Goal: Find contact information: Find contact information

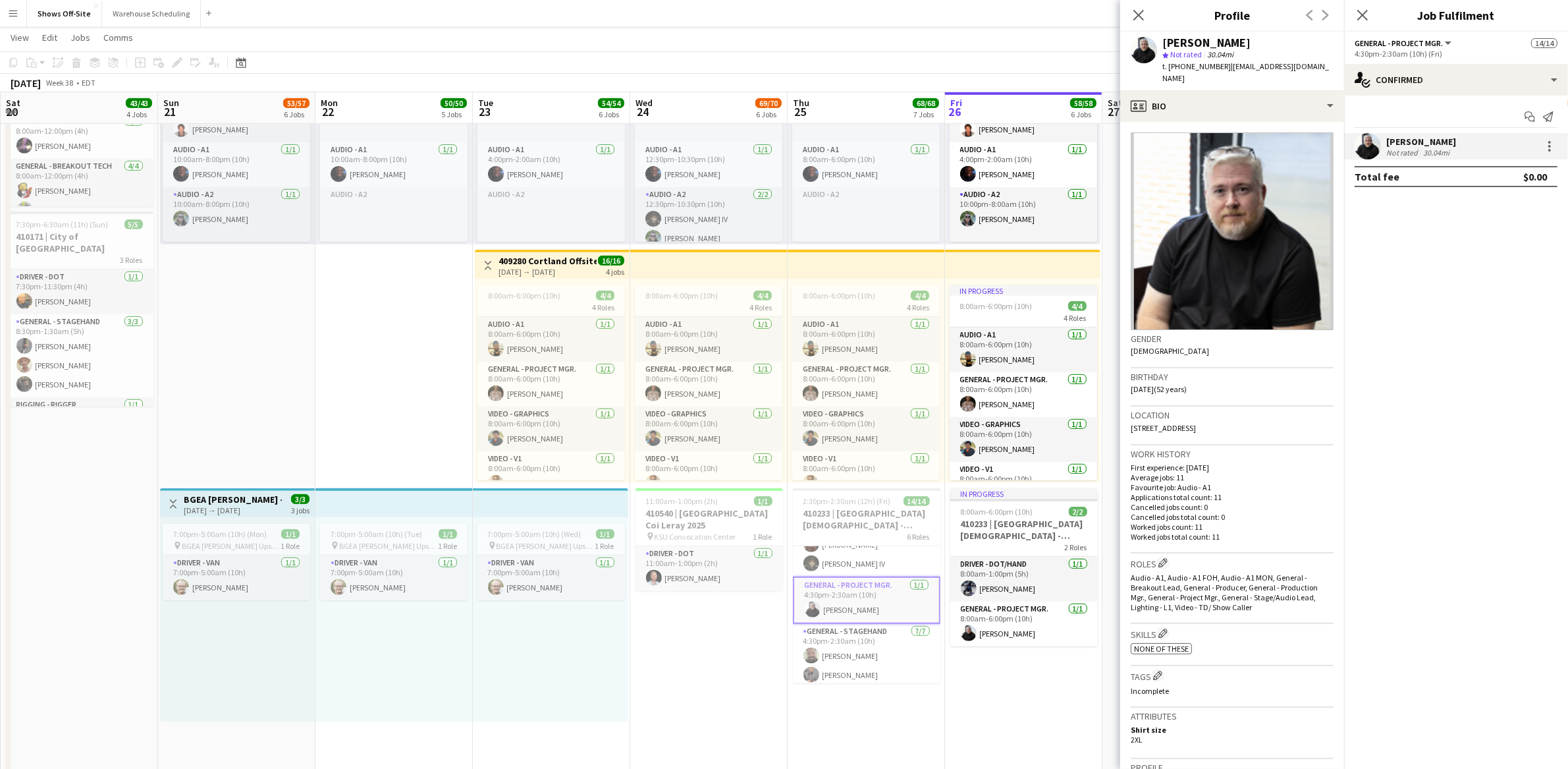
scroll to position [0, 466]
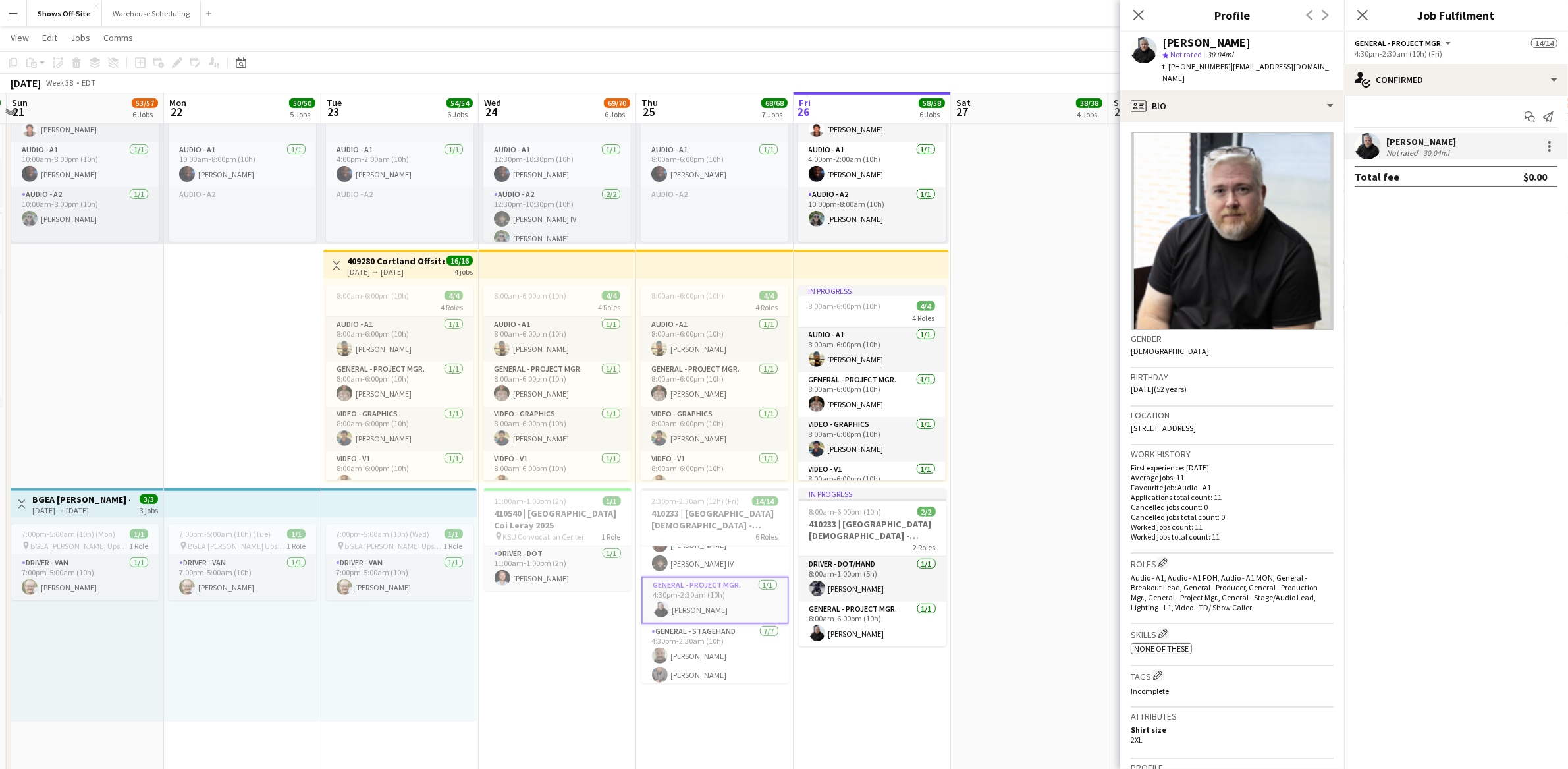
drag, startPoint x: 328, startPoint y: 352, endPoint x: 235, endPoint y: 365, distance: 93.9
click at [235, 365] on app-calendar-viewport "Thu 18 4/5 3 Jobs Fri 19 11/11 6 Jobs Sat 20 43/43 4 Jobs Sun 21 53/57 6 Jobs M…" at bounding box center [784, 271] width 1568 height 2154
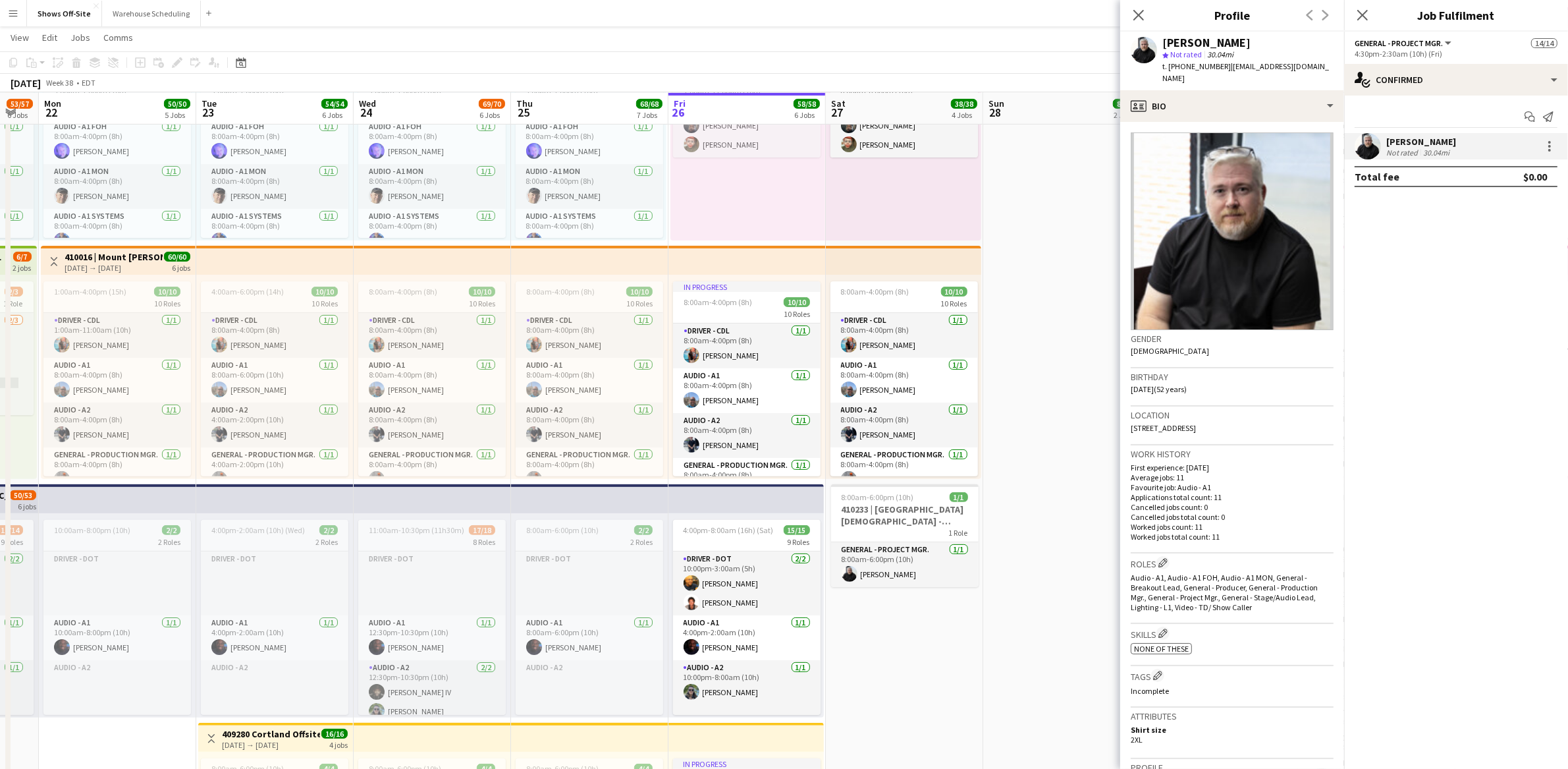
scroll to position [17, 0]
drag, startPoint x: 1076, startPoint y: 691, endPoint x: 951, endPoint y: 695, distance: 125.1
click at [951, 695] on app-calendar-viewport "Fri 19 11/11 6 Jobs Sat 20 43/43 4 Jobs Sun 21 53/57 6 Jobs Mon 22 50/50 5 Jobs…" at bounding box center [784, 744] width 1568 height 2154
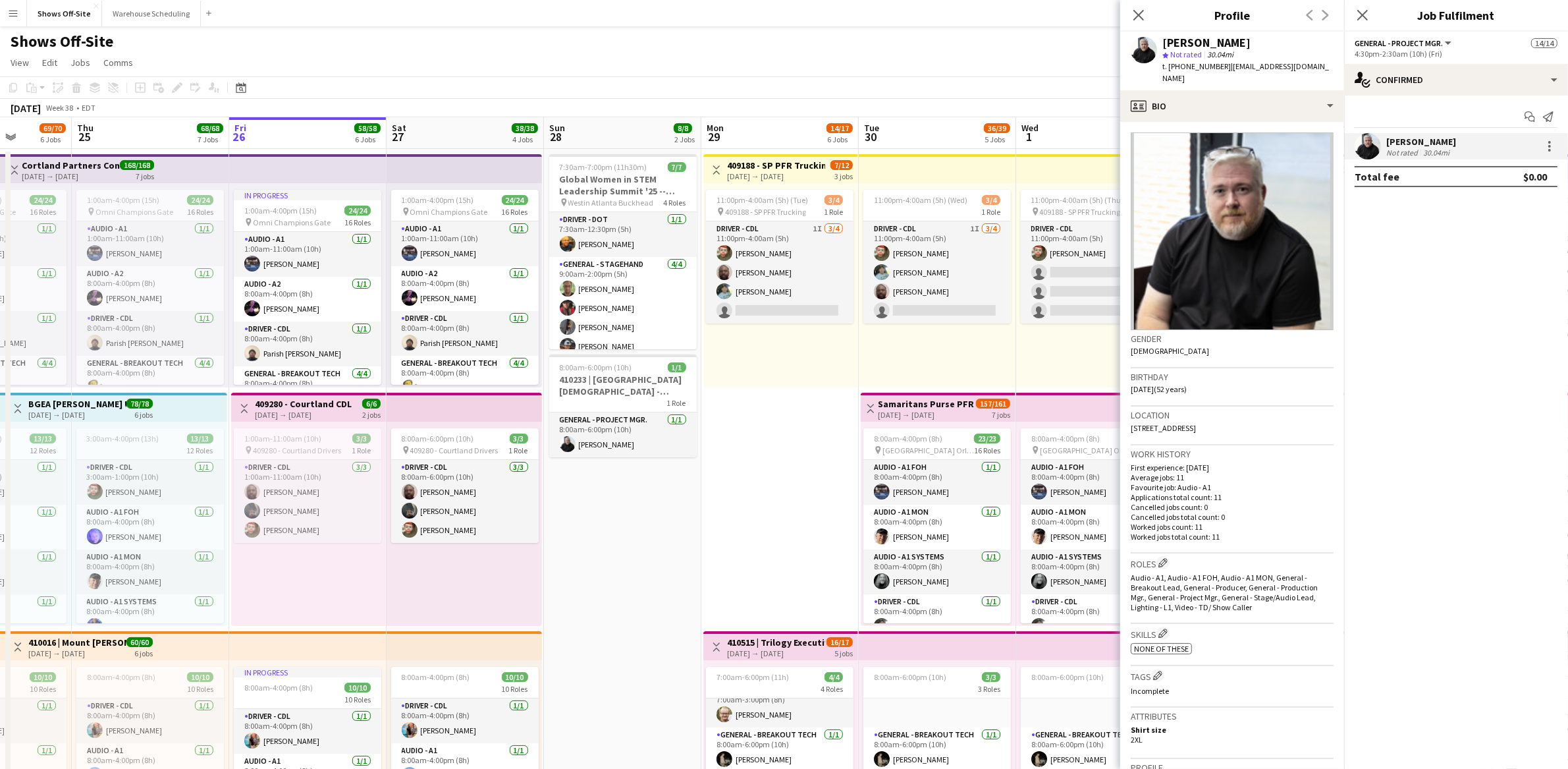
scroll to position [0, 462]
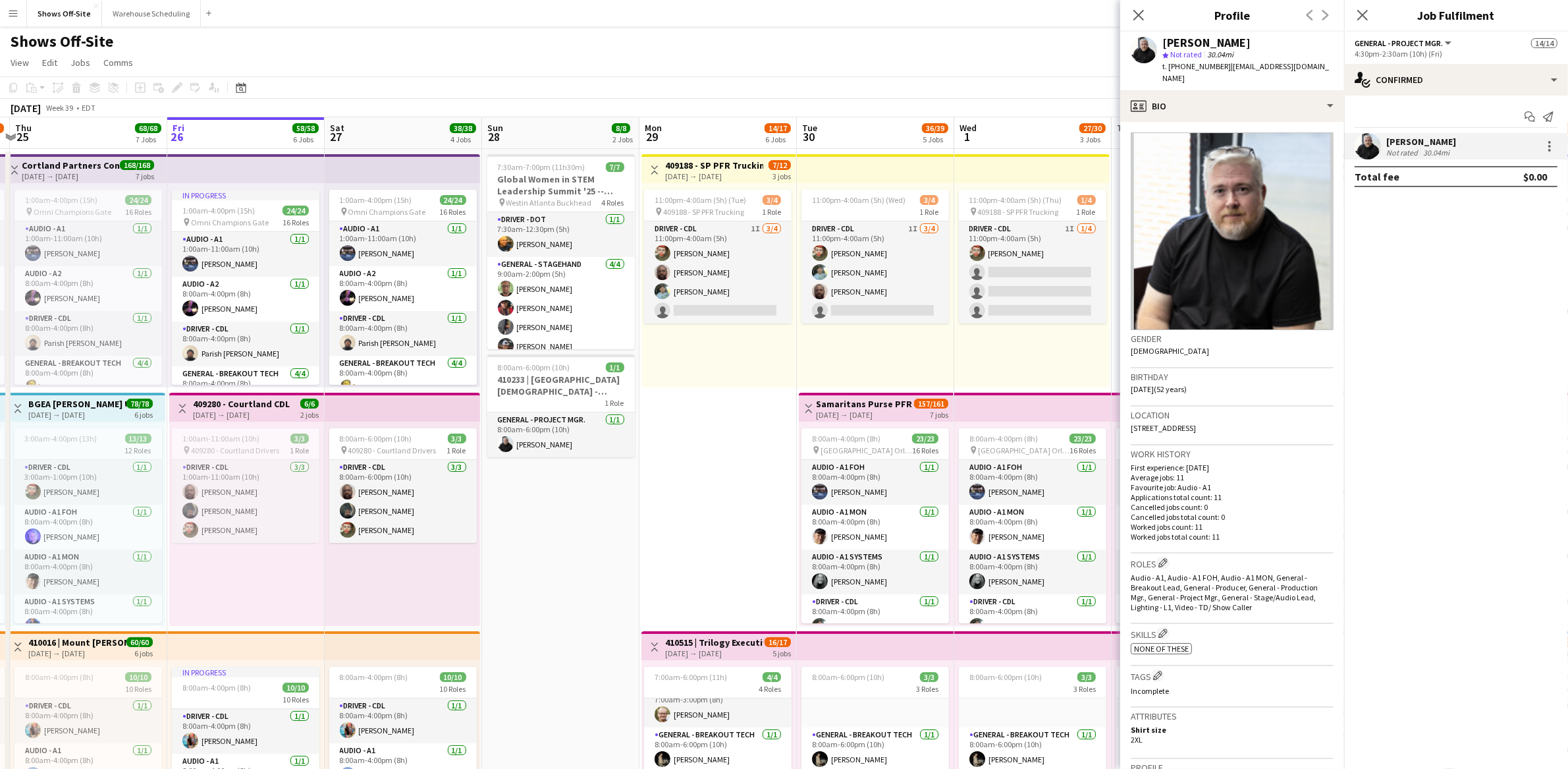
drag, startPoint x: 1073, startPoint y: 557, endPoint x: 572, endPoint y: 551, distance: 501.0
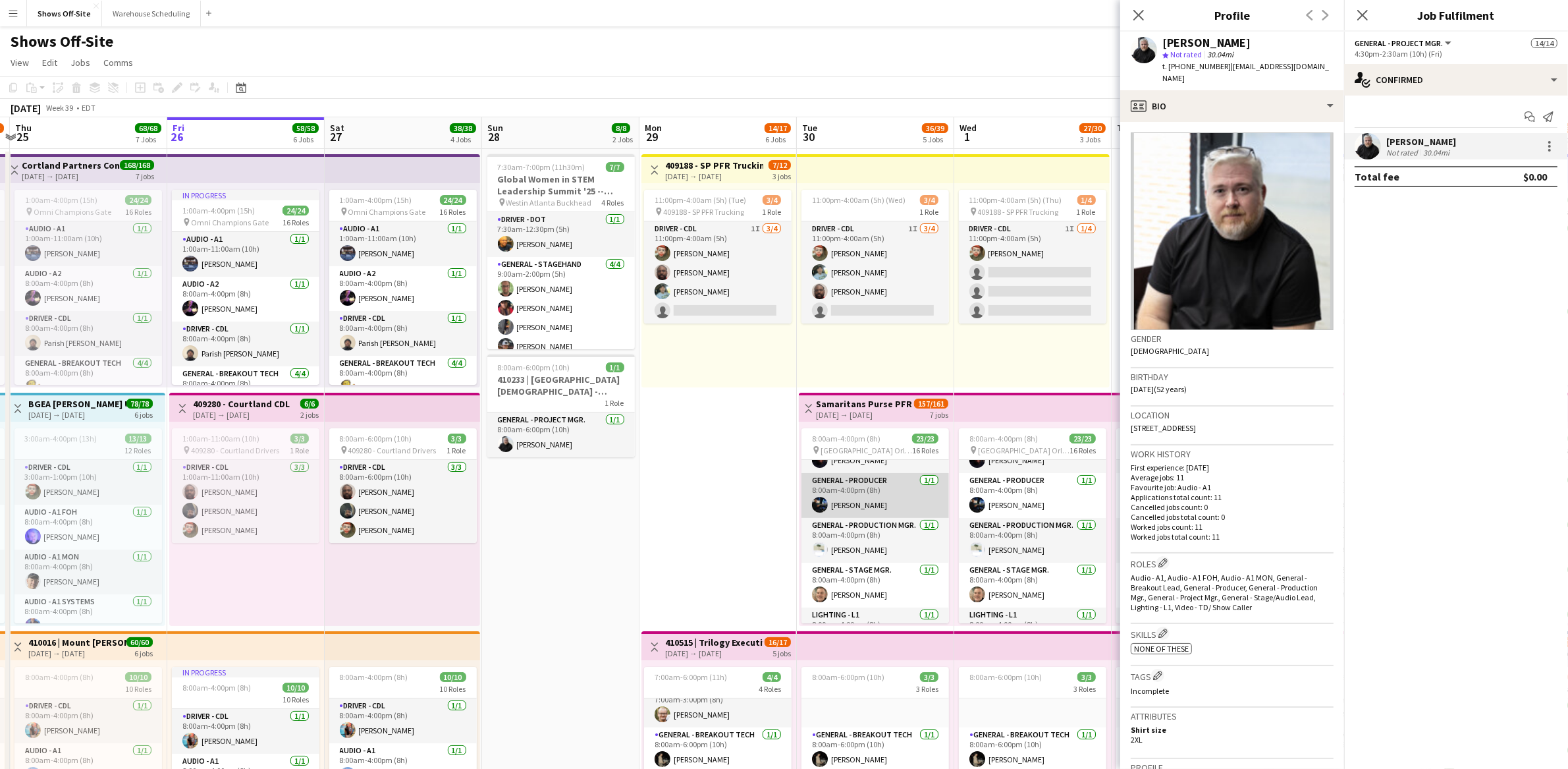
click at [874, 499] on app-card-role "General - Producer [DATE] 8:00am-4:00pm (8h) [PERSON_NAME]" at bounding box center [875, 496] width 147 height 45
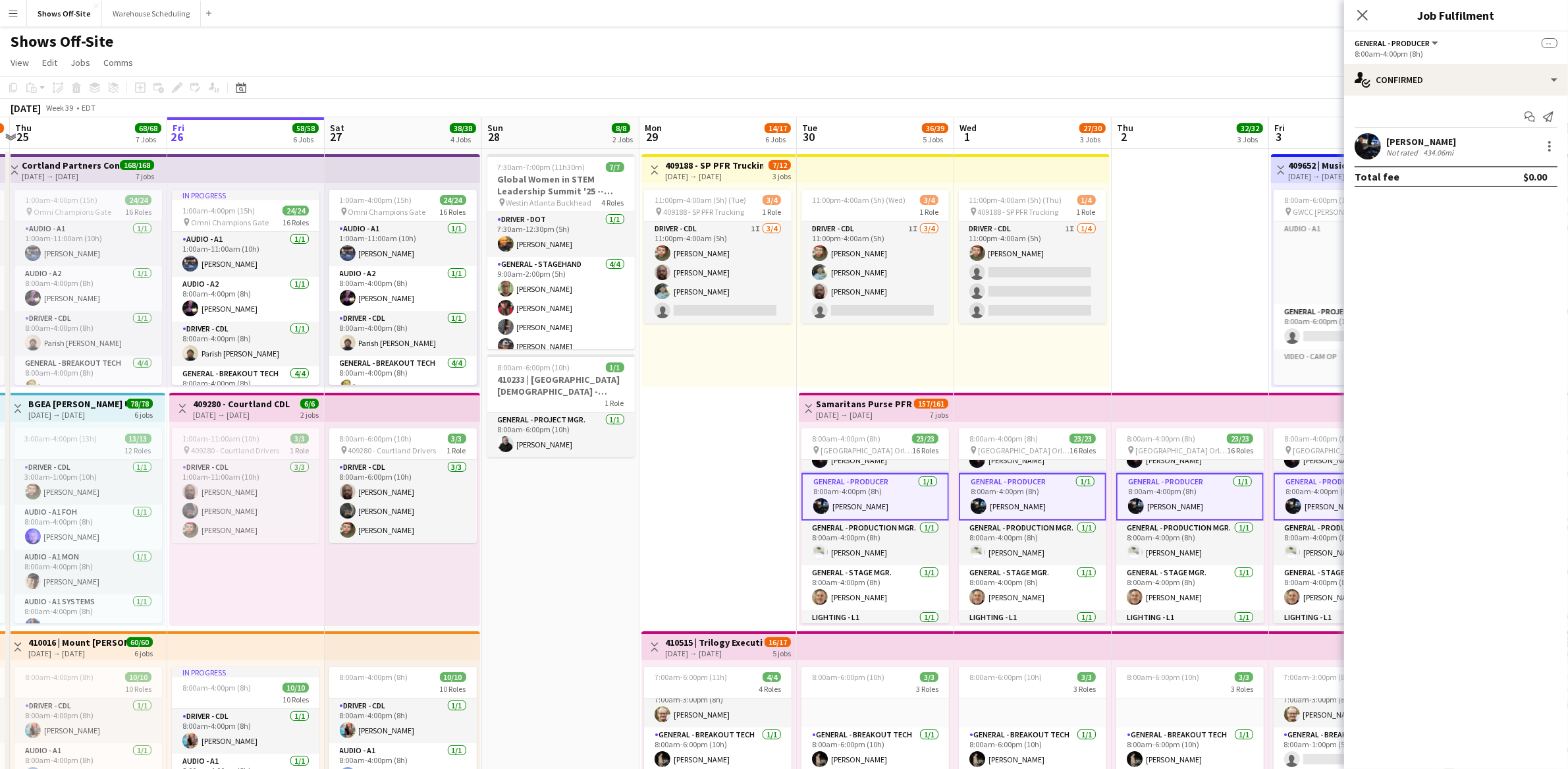
click at [1431, 139] on div "[PERSON_NAME]" at bounding box center [1421, 142] width 70 height 12
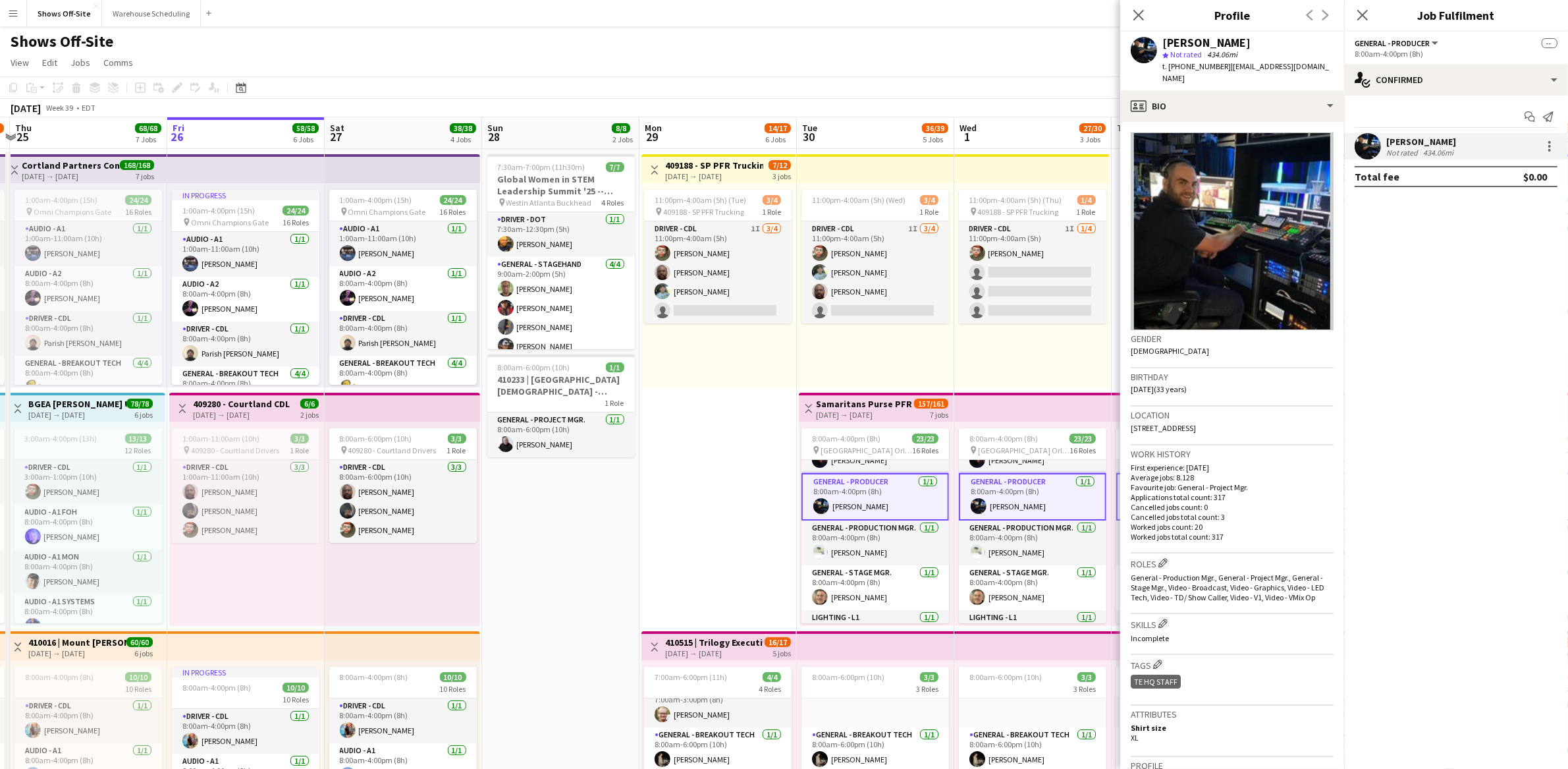
click at [1210, 69] on span "t. [PHONE_NUMBER]" at bounding box center [1196, 66] width 69 height 10
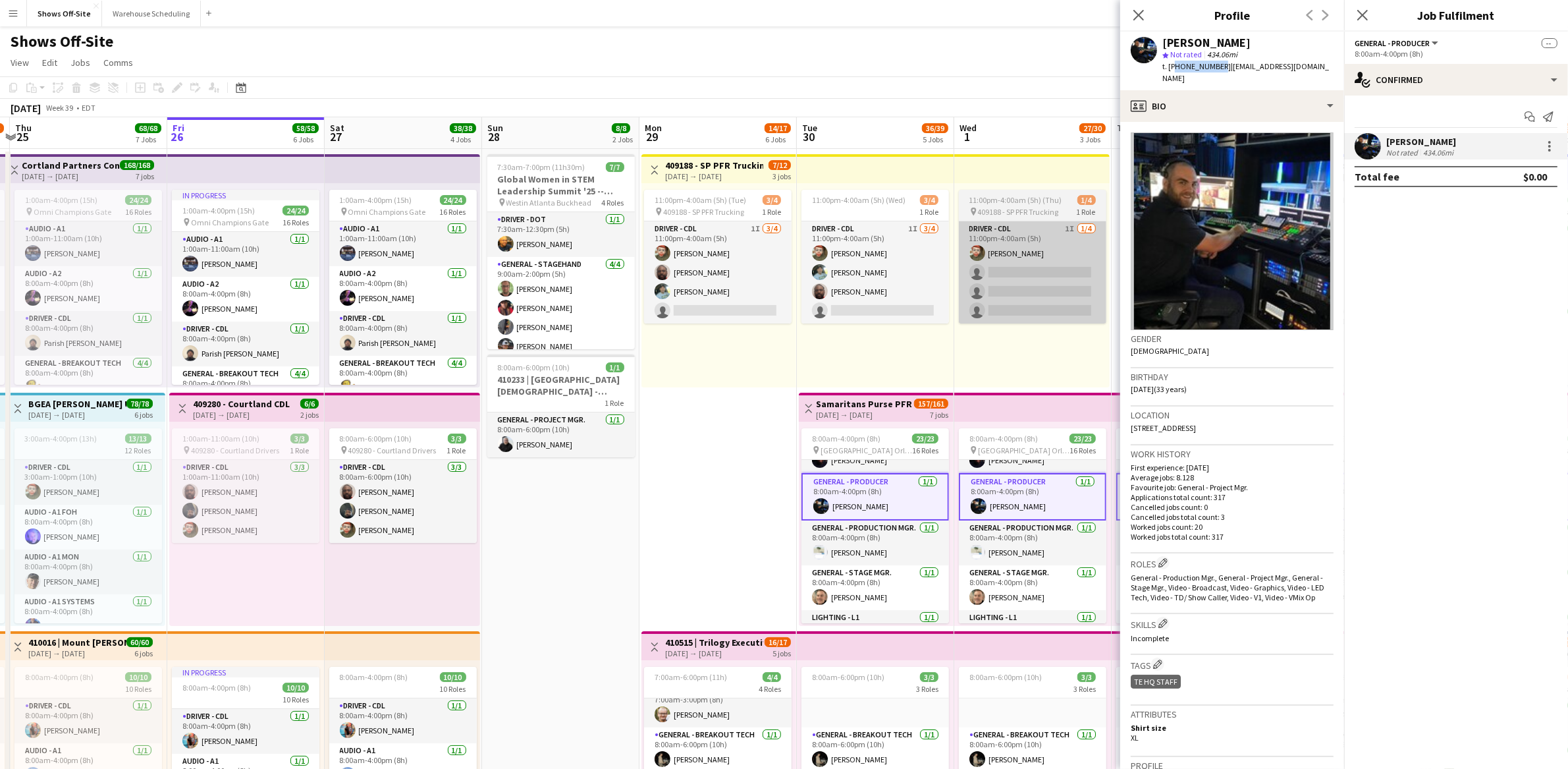
copy span "16784280713"
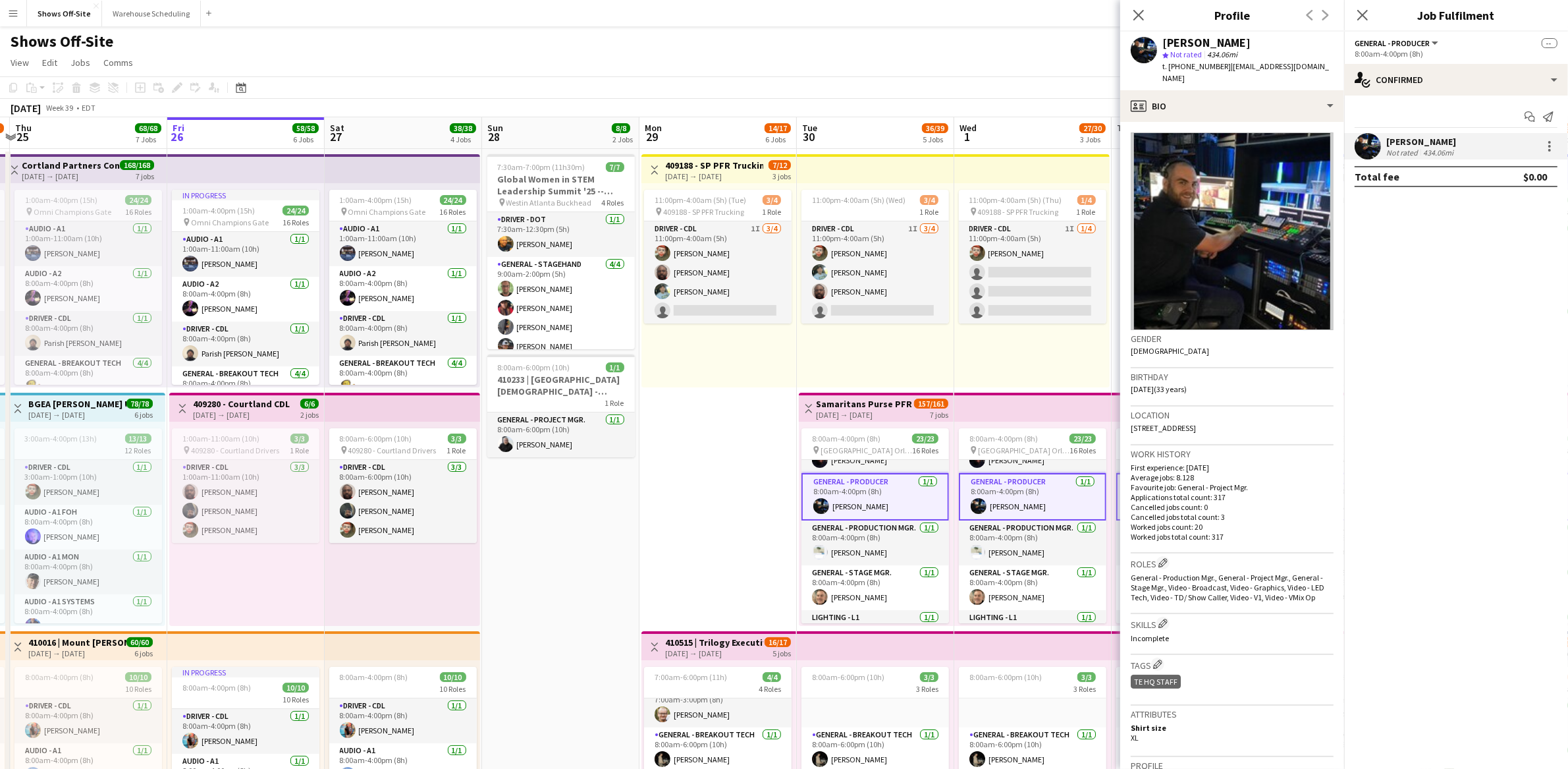
click at [1284, 71] on span "| [EMAIL_ADDRESS][DOMAIN_NAME]" at bounding box center [1245, 72] width 166 height 22
drag, startPoint x: 1296, startPoint y: 69, endPoint x: 1222, endPoint y: 69, distance: 74.0
click at [1222, 69] on div "[PERSON_NAME] star Not rated 434.06mi t. [PHONE_NUMBER] | [PERSON_NAME][EMAIL_A…" at bounding box center [1232, 61] width 224 height 59
copy span "[EMAIL_ADDRESS][DOMAIN_NAME]"
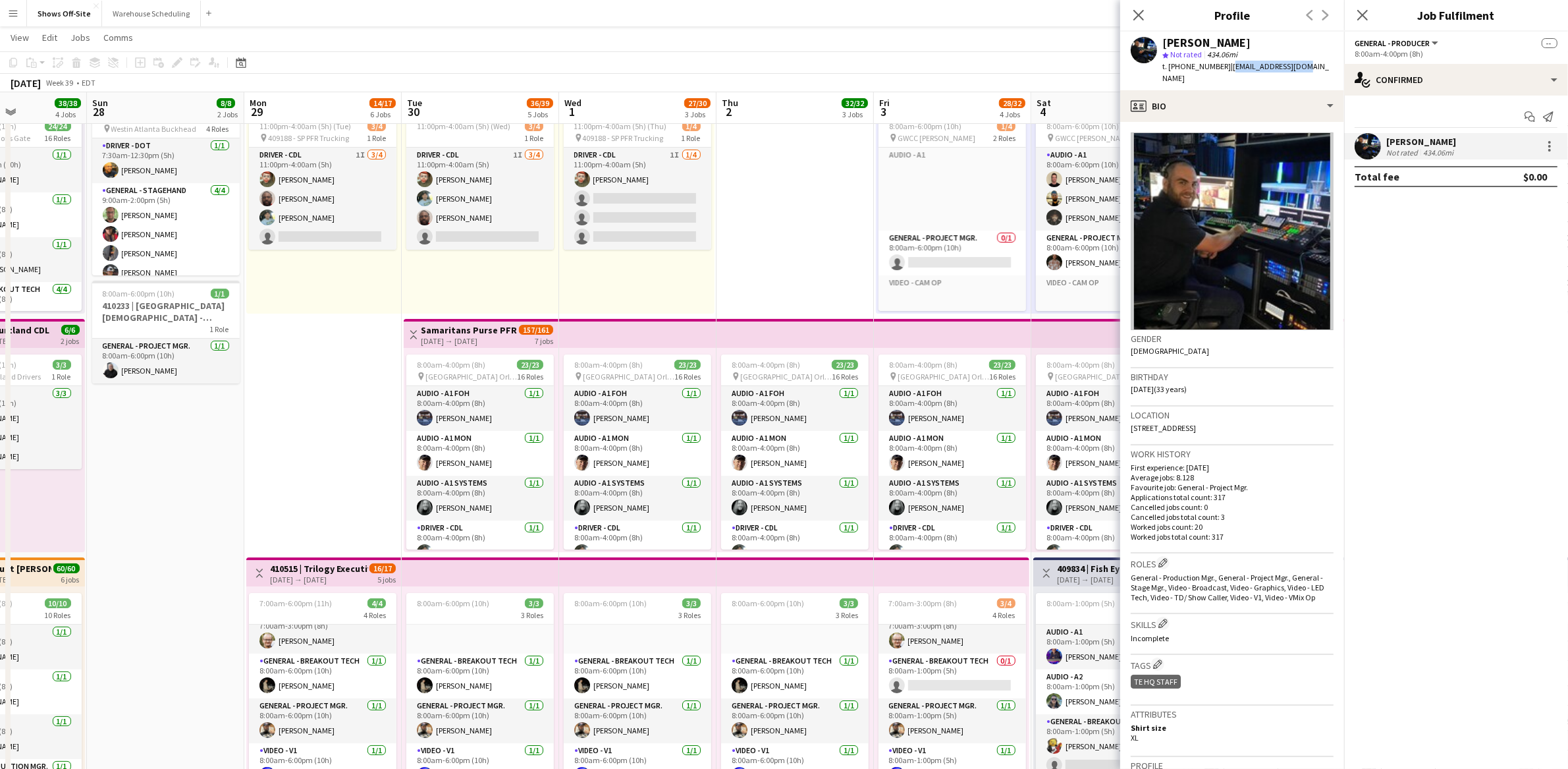
scroll to position [0, 382]
drag, startPoint x: 673, startPoint y: 360, endPoint x: 331, endPoint y: 352, distance: 342.1
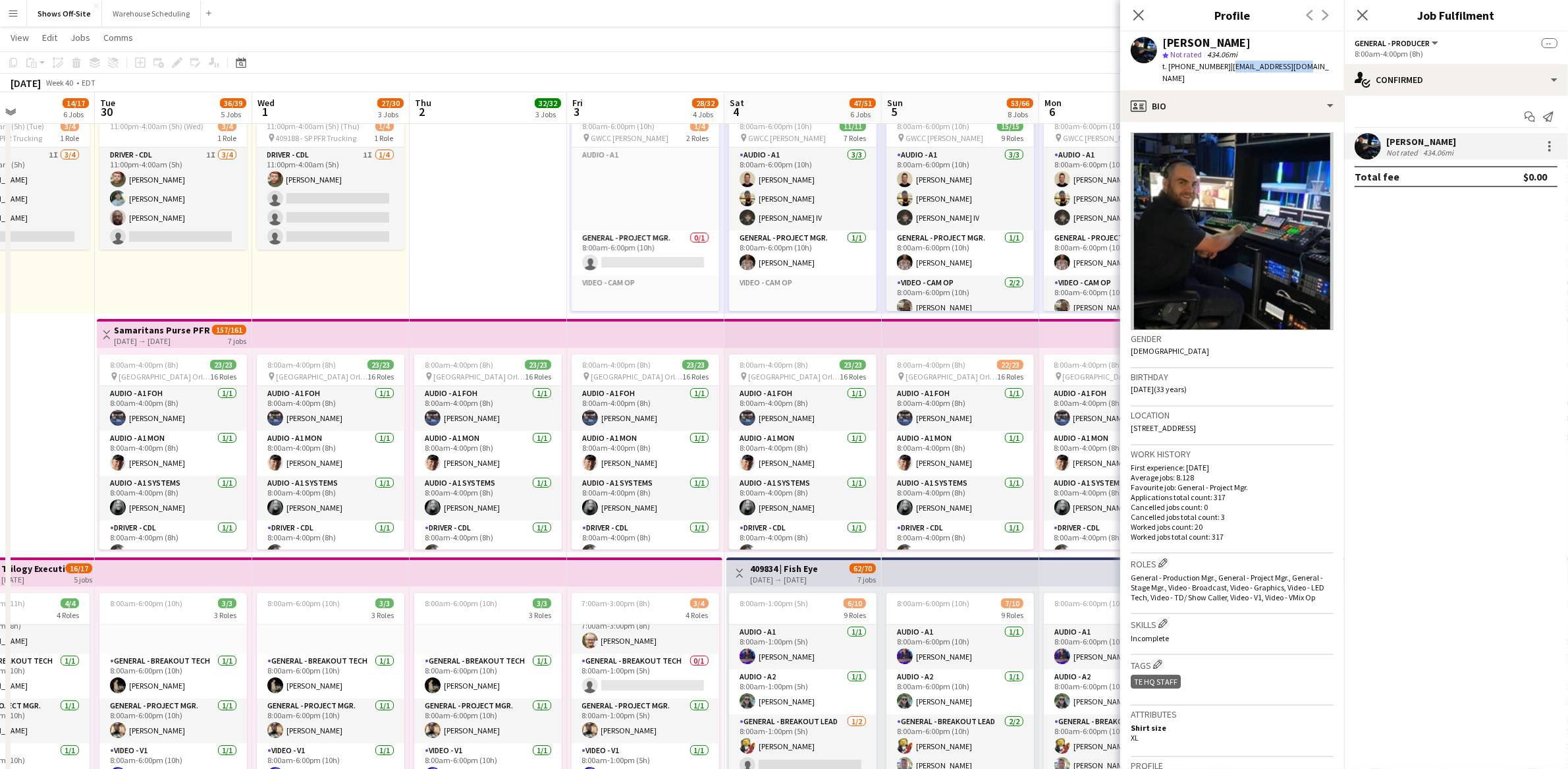
scroll to position [0, 379]
drag, startPoint x: 353, startPoint y: 372, endPoint x: 44, endPoint y: 384, distance: 309.2
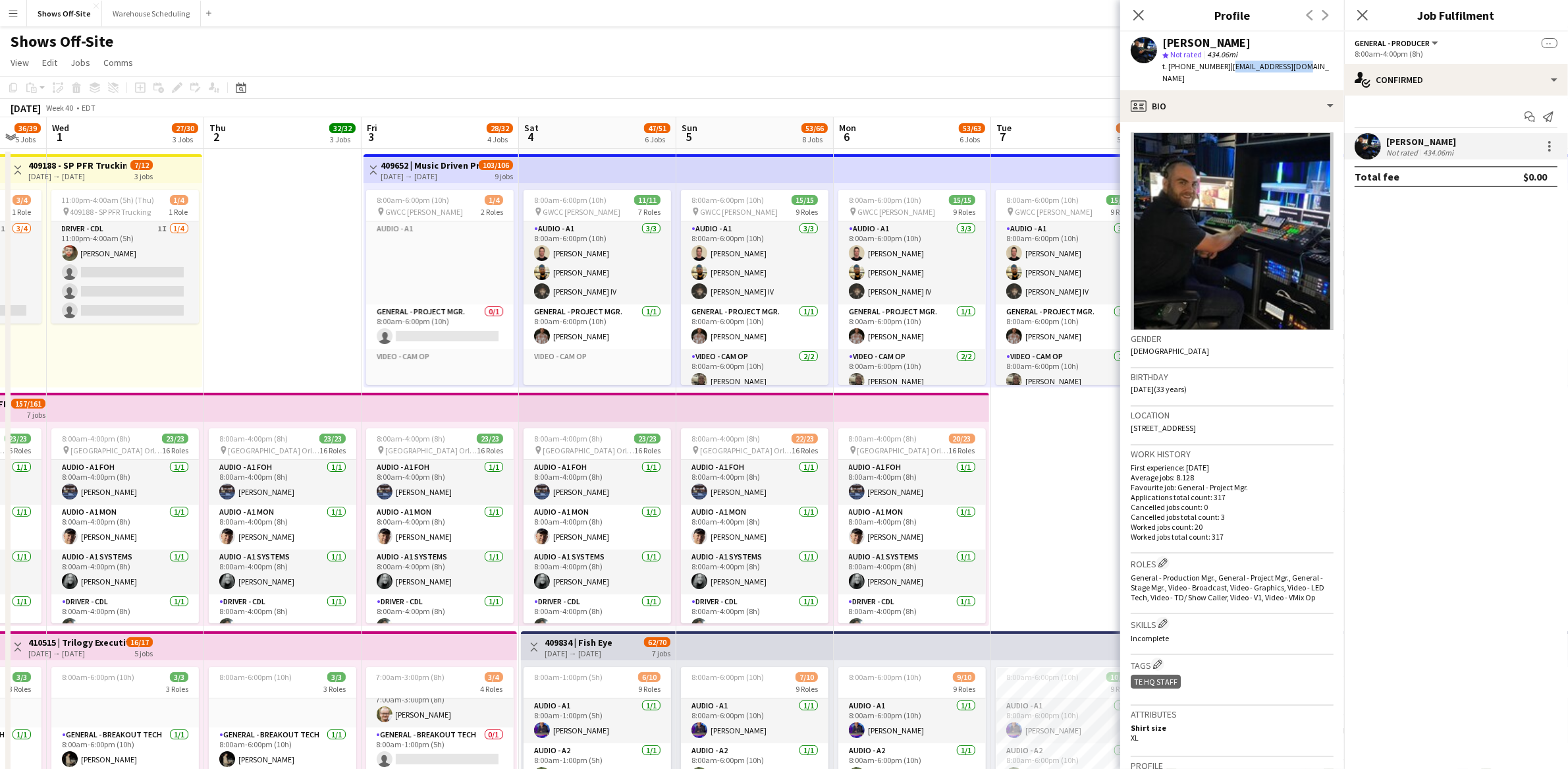
scroll to position [0, 453]
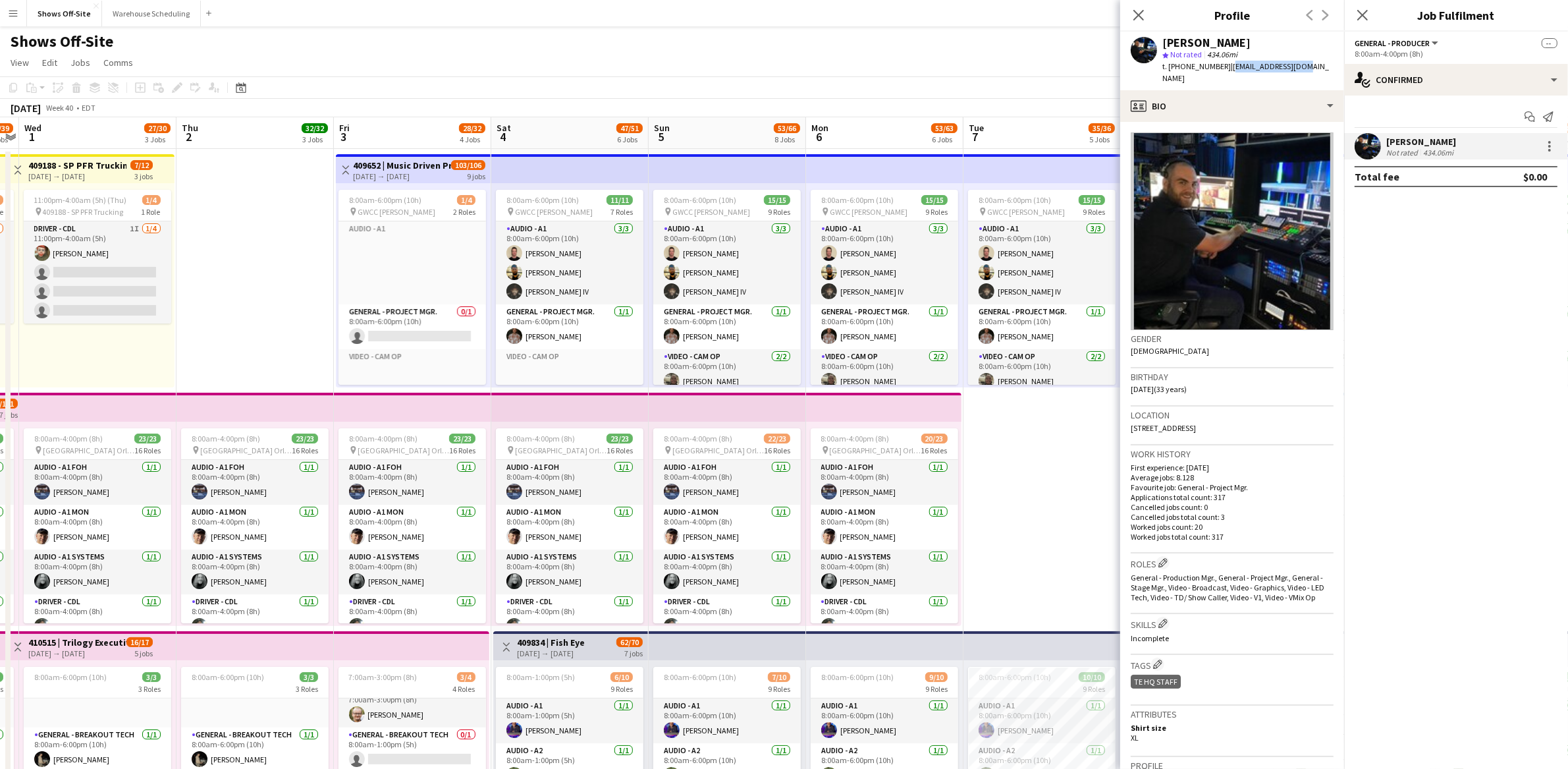
drag, startPoint x: 446, startPoint y: 317, endPoint x: 286, endPoint y: 321, distance: 160.0
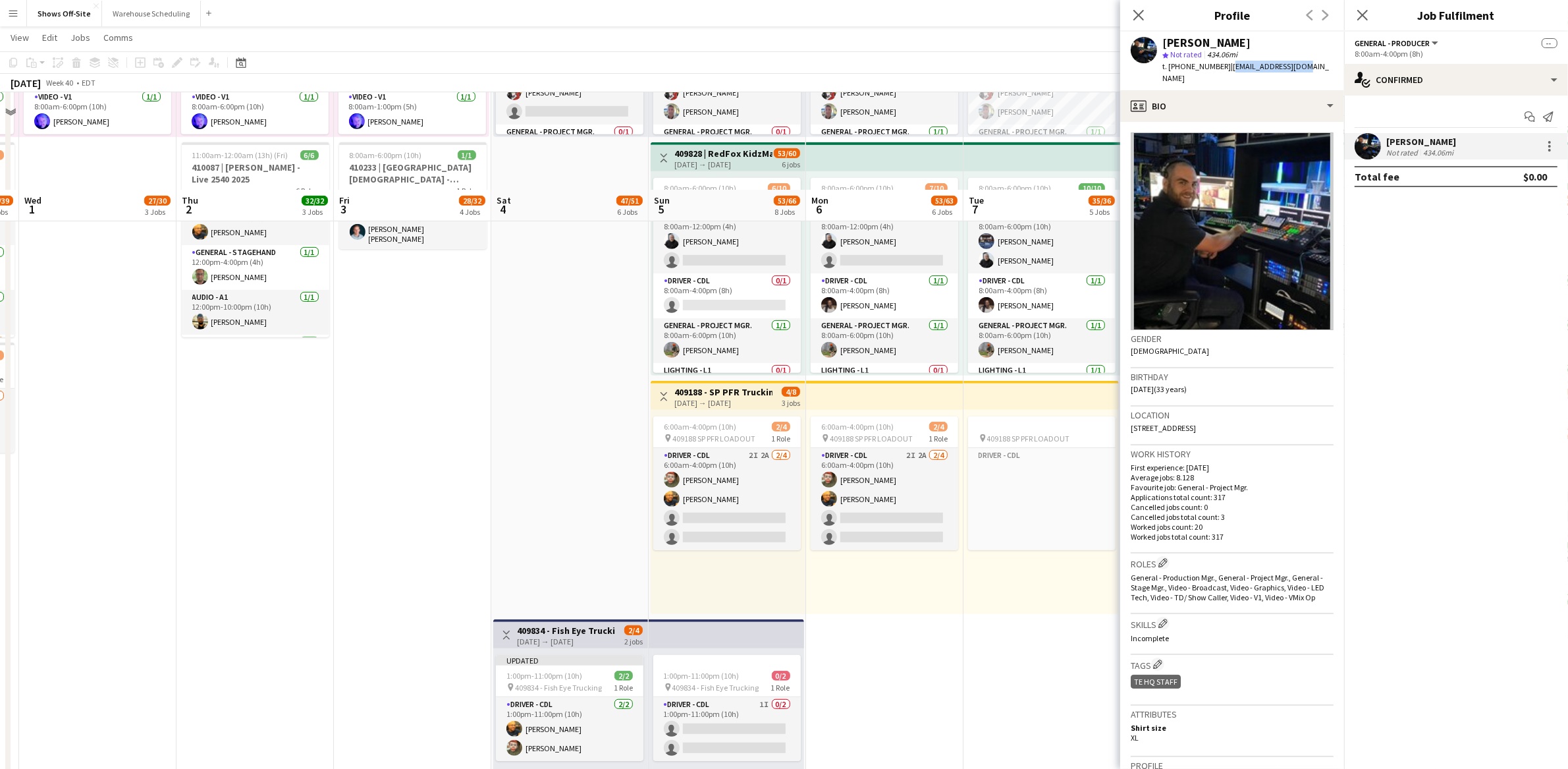
scroll to position [825, 0]
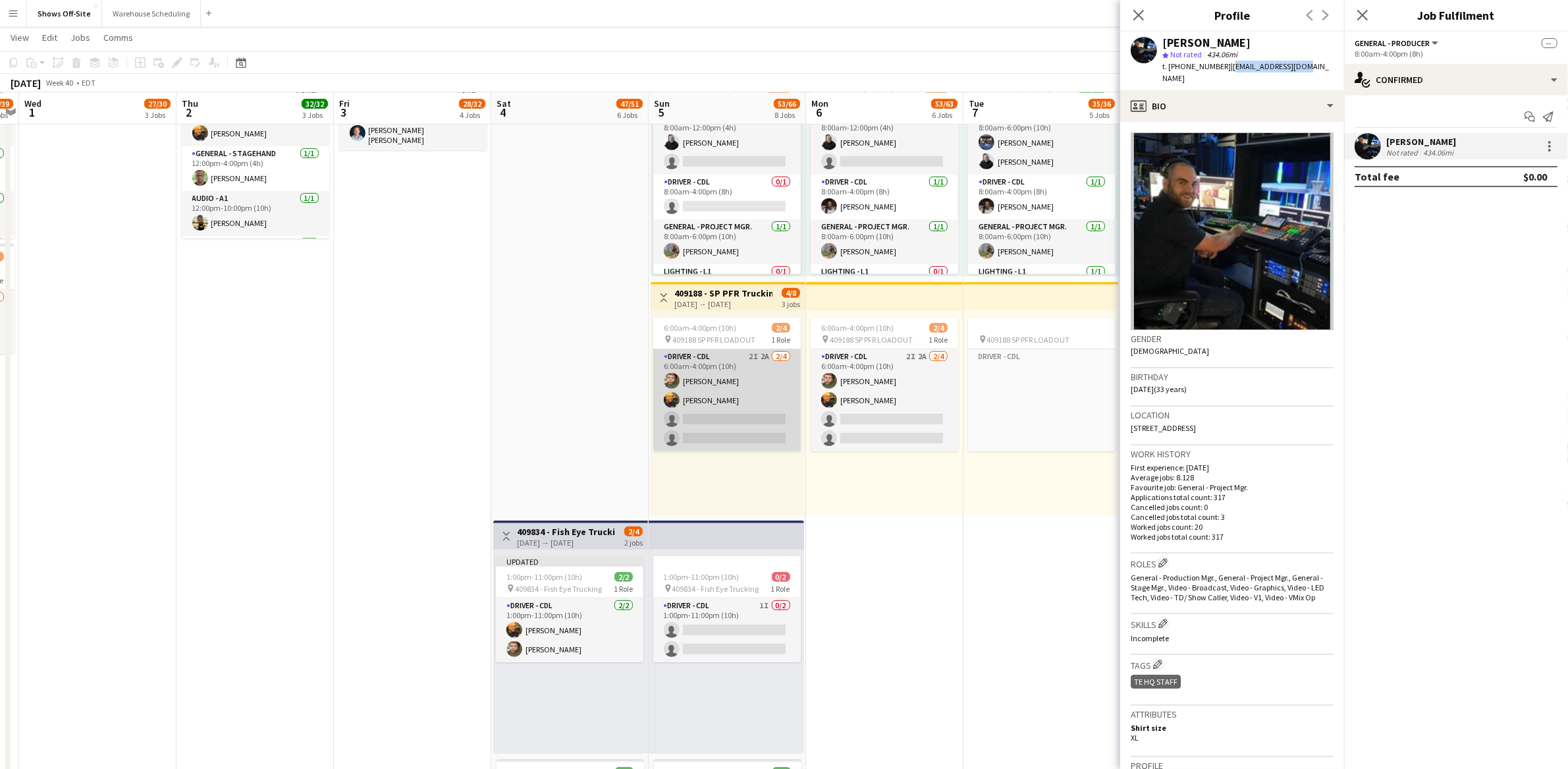
click at [676, 425] on app-card-role "Driver - CDL 2I 2A [DATE] 6:00am-4:00pm (10h) [PERSON_NAME] [PERSON_NAME] singl…" at bounding box center [727, 400] width 147 height 102
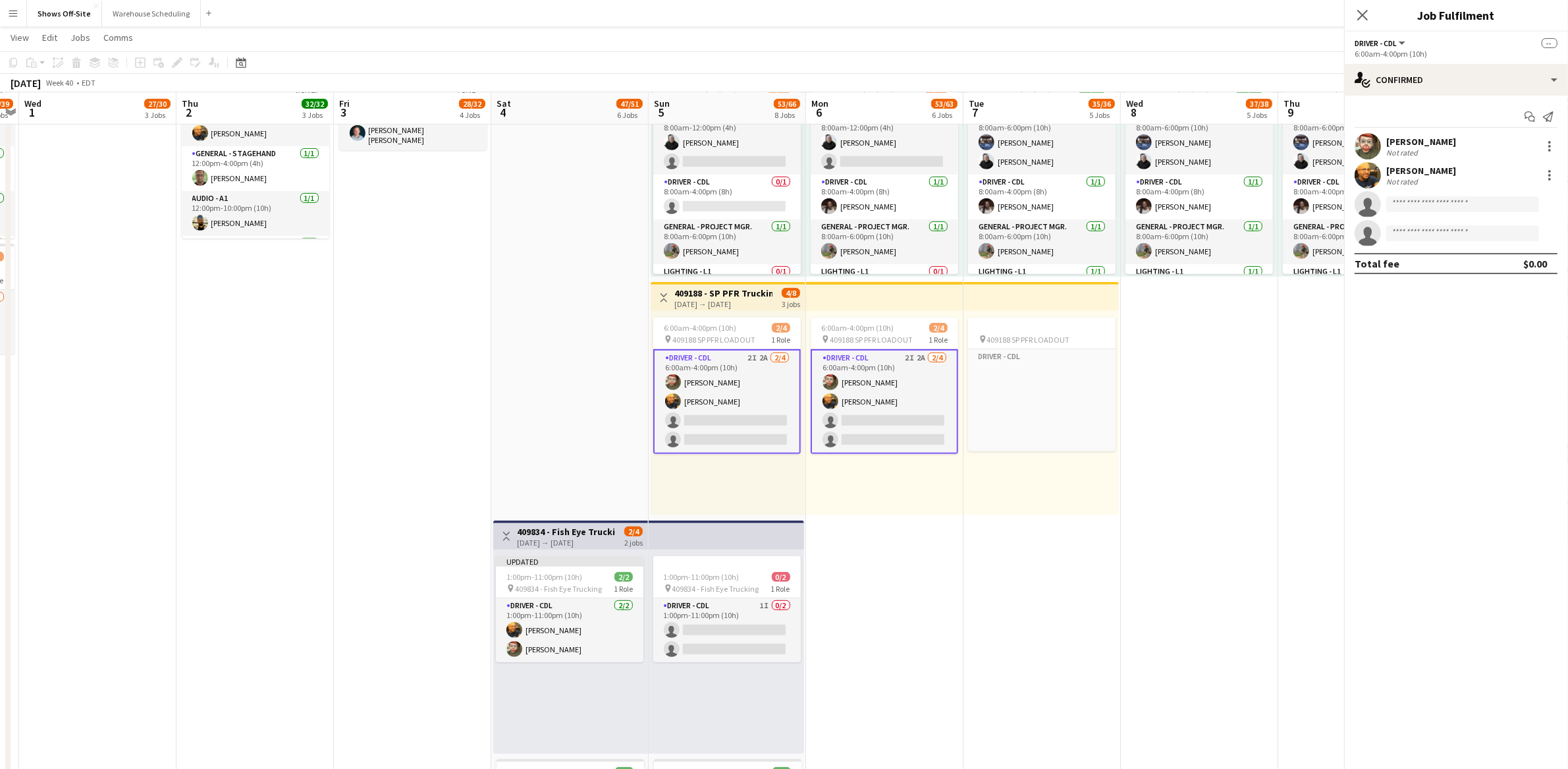
scroll to position [328, 0]
click at [1443, 94] on div "single-neutral-actions-check-2 Confirmed" at bounding box center [1456, 80] width 224 height 31
click at [1472, 206] on div "single-neutral-actions-information Applicants" at bounding box center [1499, 214] width 131 height 27
click at [1180, 469] on app-date-cell "8:00am-6:00pm (10h) 15/15 pin GWCC [PERSON_NAME] 9 Roles Audio - A1 [DATE] 8:00…" at bounding box center [1199, 189] width 157 height 1733
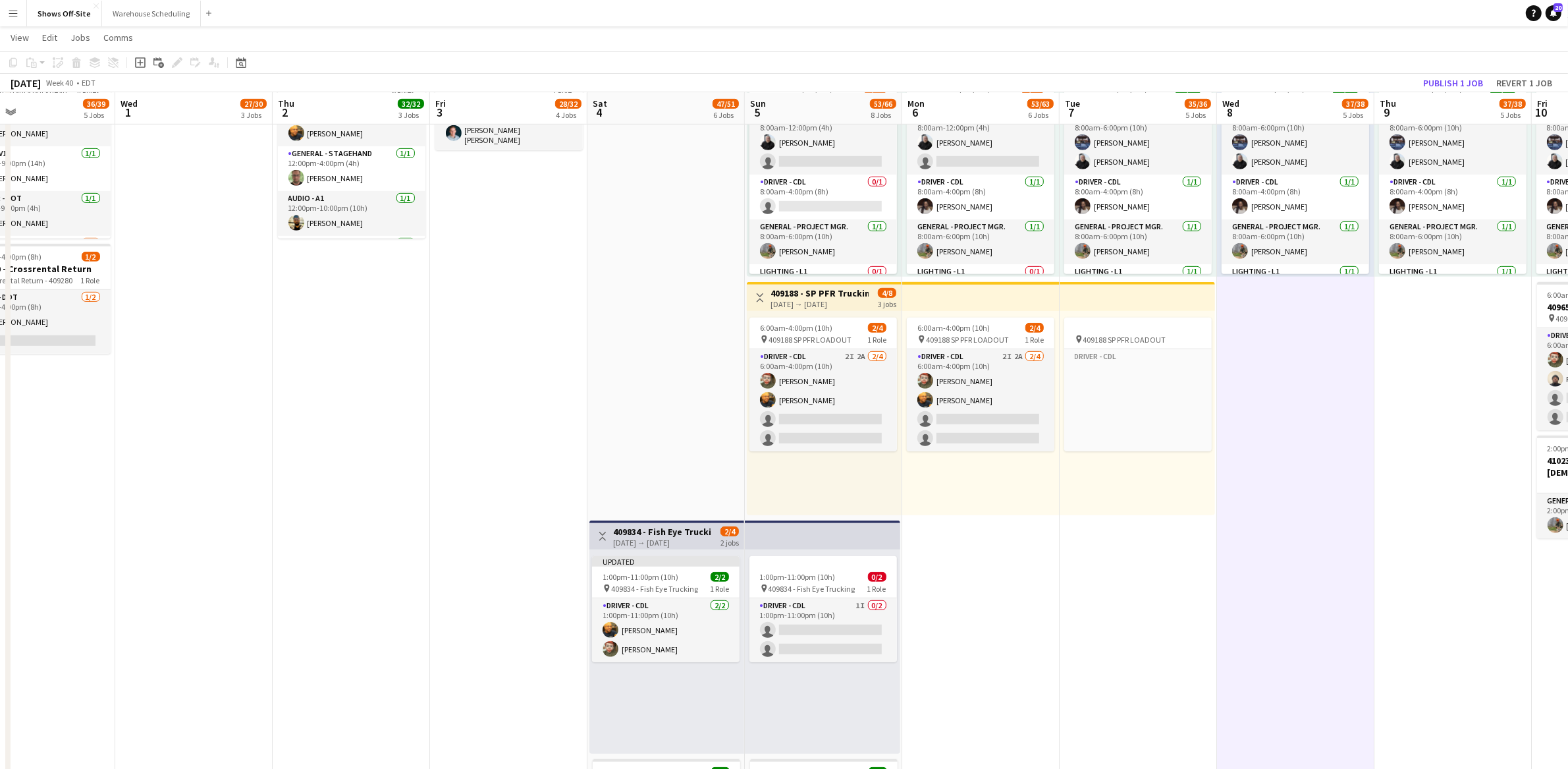
scroll to position [0, 288]
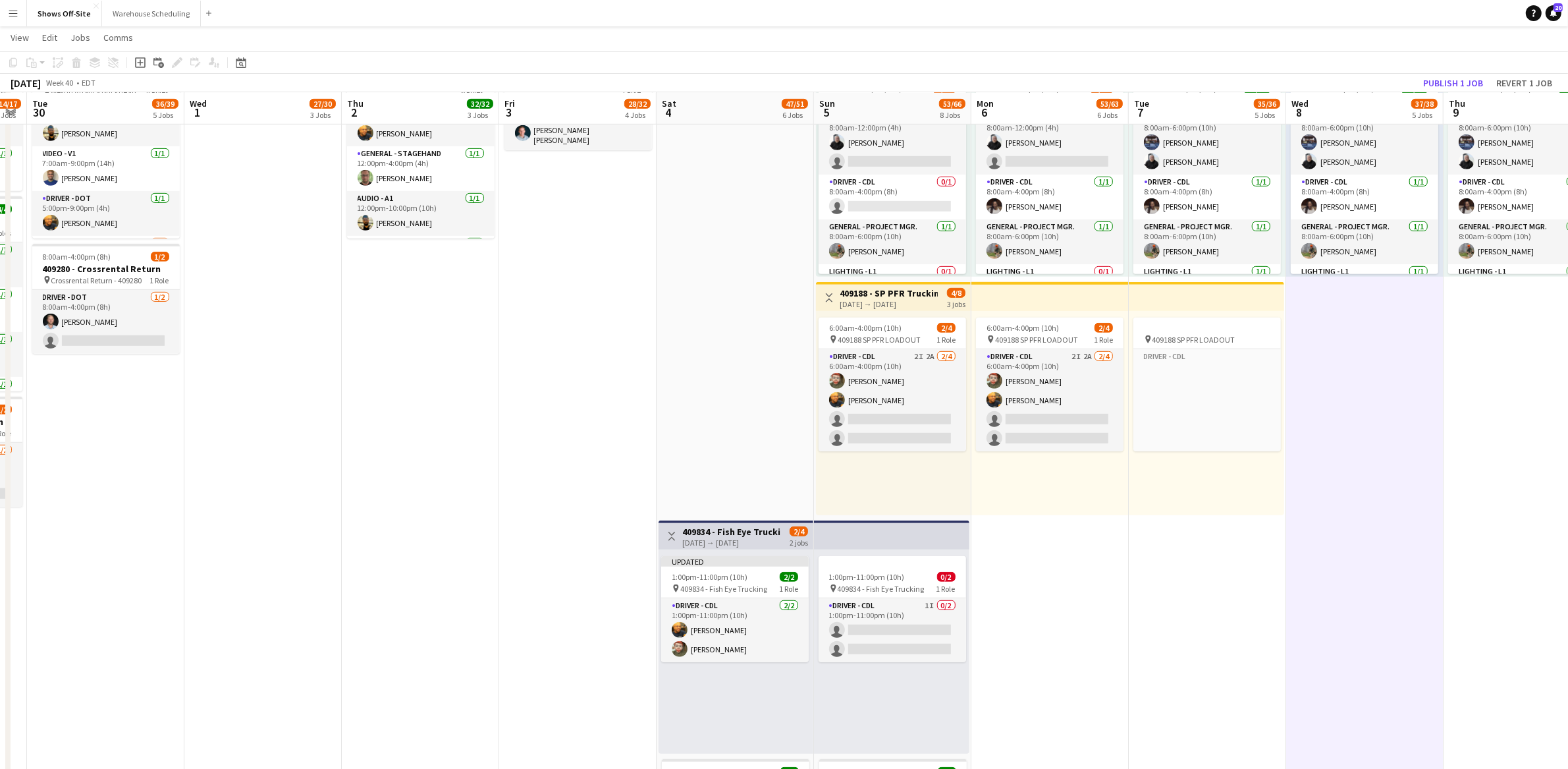
drag, startPoint x: 552, startPoint y: 369, endPoint x: 719, endPoint y: 383, distance: 167.6
click at [719, 383] on app-calendar-viewport "Sun 28 8/8 2 Jobs Mon 29 14/17 6 Jobs Tue 30 36/39 5 Jobs Wed 1 27/30 3 Jobs Th…" at bounding box center [784, 304] width 1568 height 2154
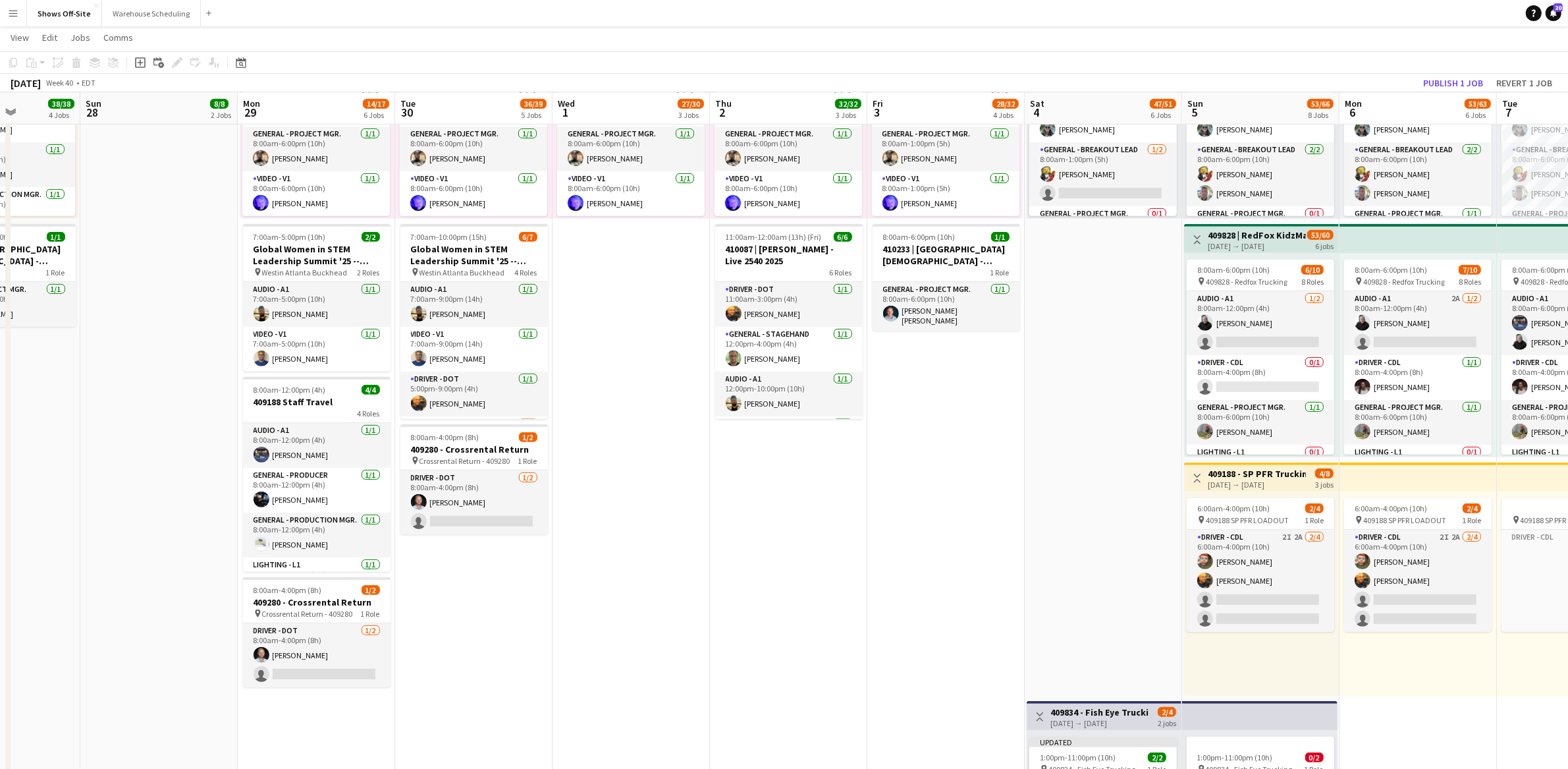
drag, startPoint x: 560, startPoint y: 452, endPoint x: 929, endPoint y: 461, distance: 369.1
click at [929, 461] on app-calendar-viewport "Thu 25 68/68 7 Jobs Fri 26 58/58 6 Jobs Sat 27 38/38 4 Jobs Sun 28 8/8 2 Jobs M…" at bounding box center [784, 484] width 1568 height 2154
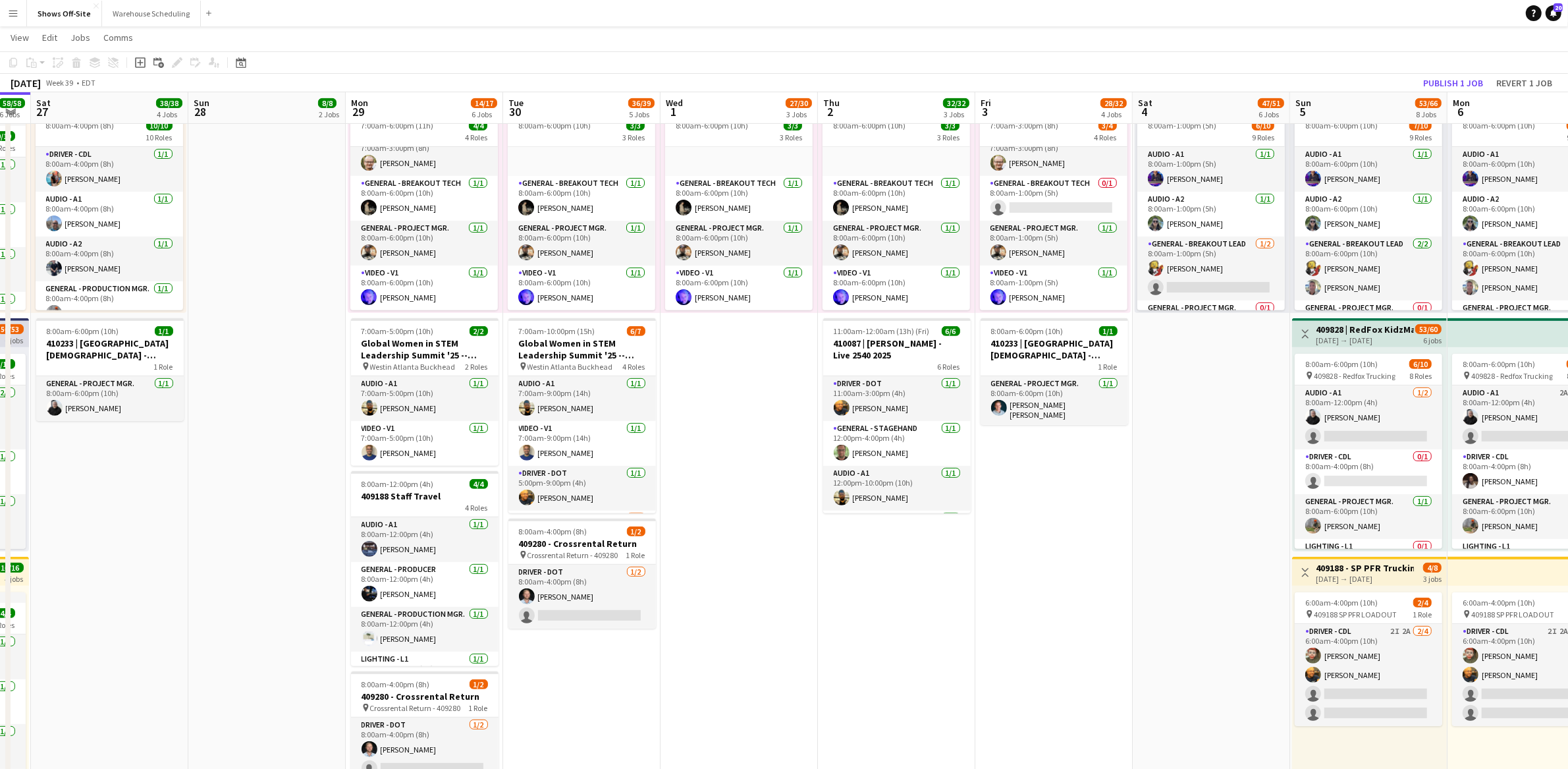
scroll to position [0, 282]
drag, startPoint x: 652, startPoint y: 502, endPoint x: 761, endPoint y: 509, distance: 109.2
click at [761, 509] on app-calendar-viewport "Thu 25 68/68 7 Jobs Fri 26 58/58 6 Jobs Sat 27 38/38 4 Jobs Sun 28 8/8 2 Jobs M…" at bounding box center [784, 578] width 1568 height 2154
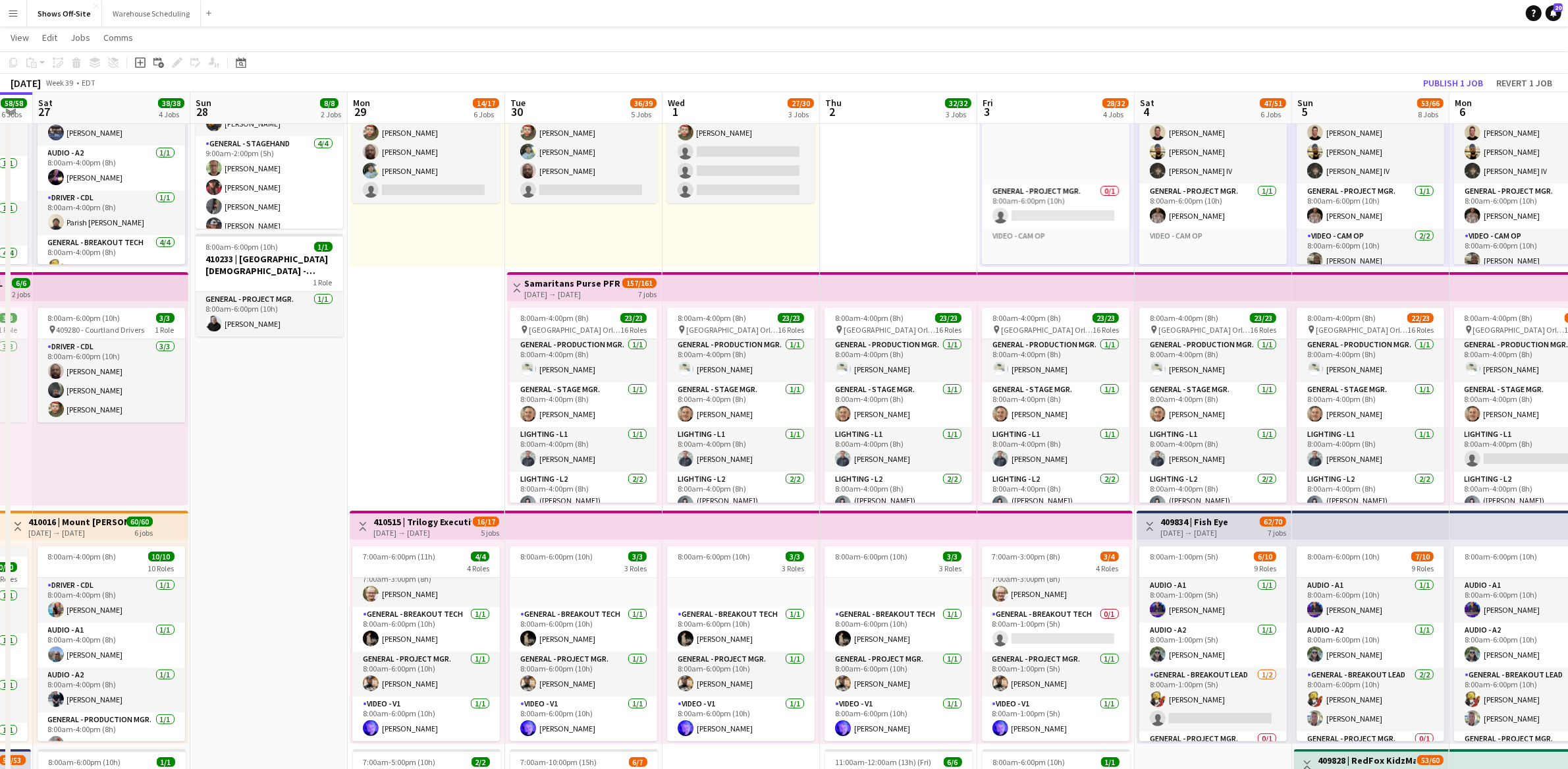
scroll to position [116, 0]
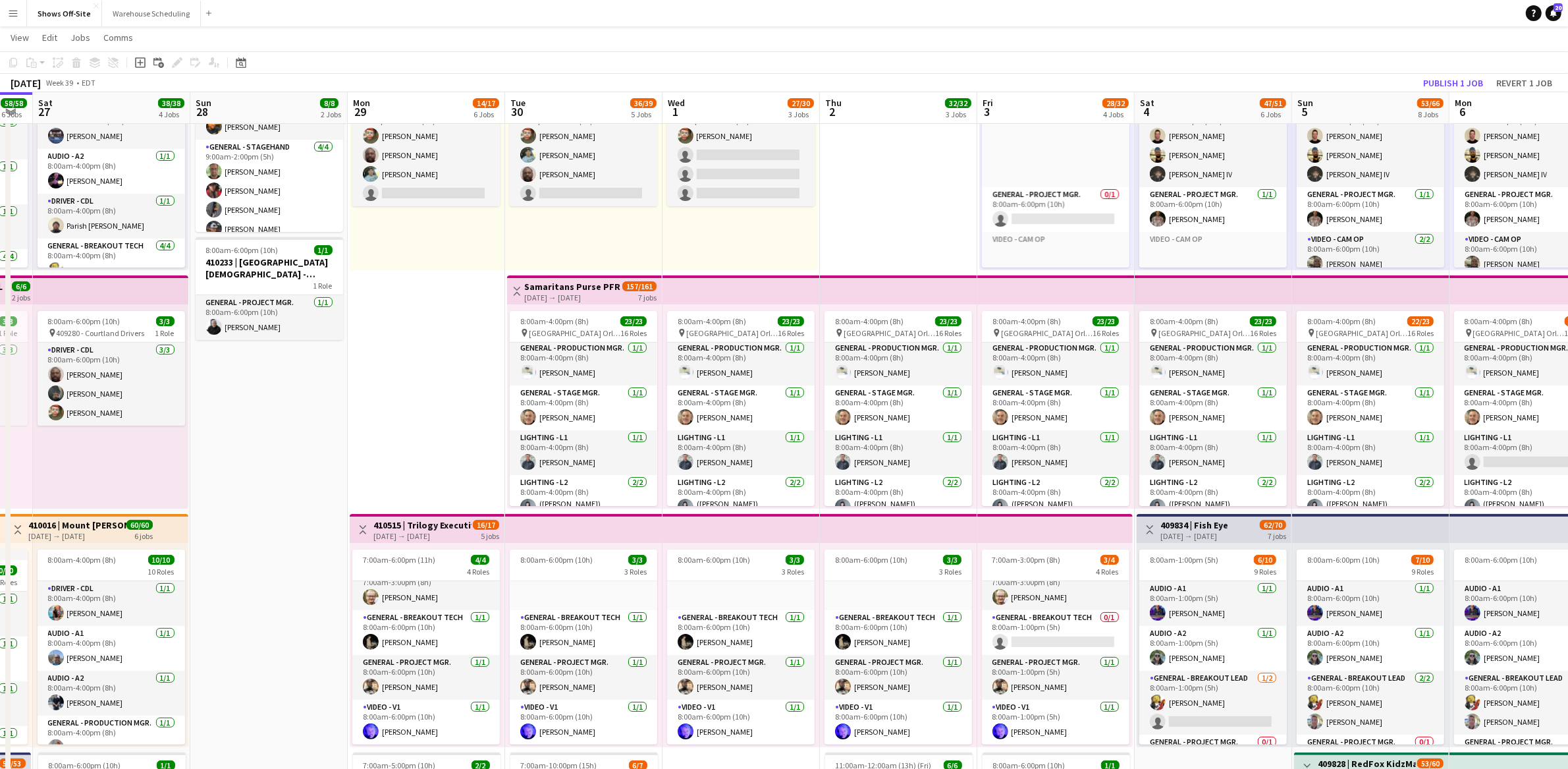
click at [1461, 35] on app-page-menu "View Day view expanded Day view collapsed Month view Date picker Jump to [DATE]…" at bounding box center [784, 38] width 1568 height 25
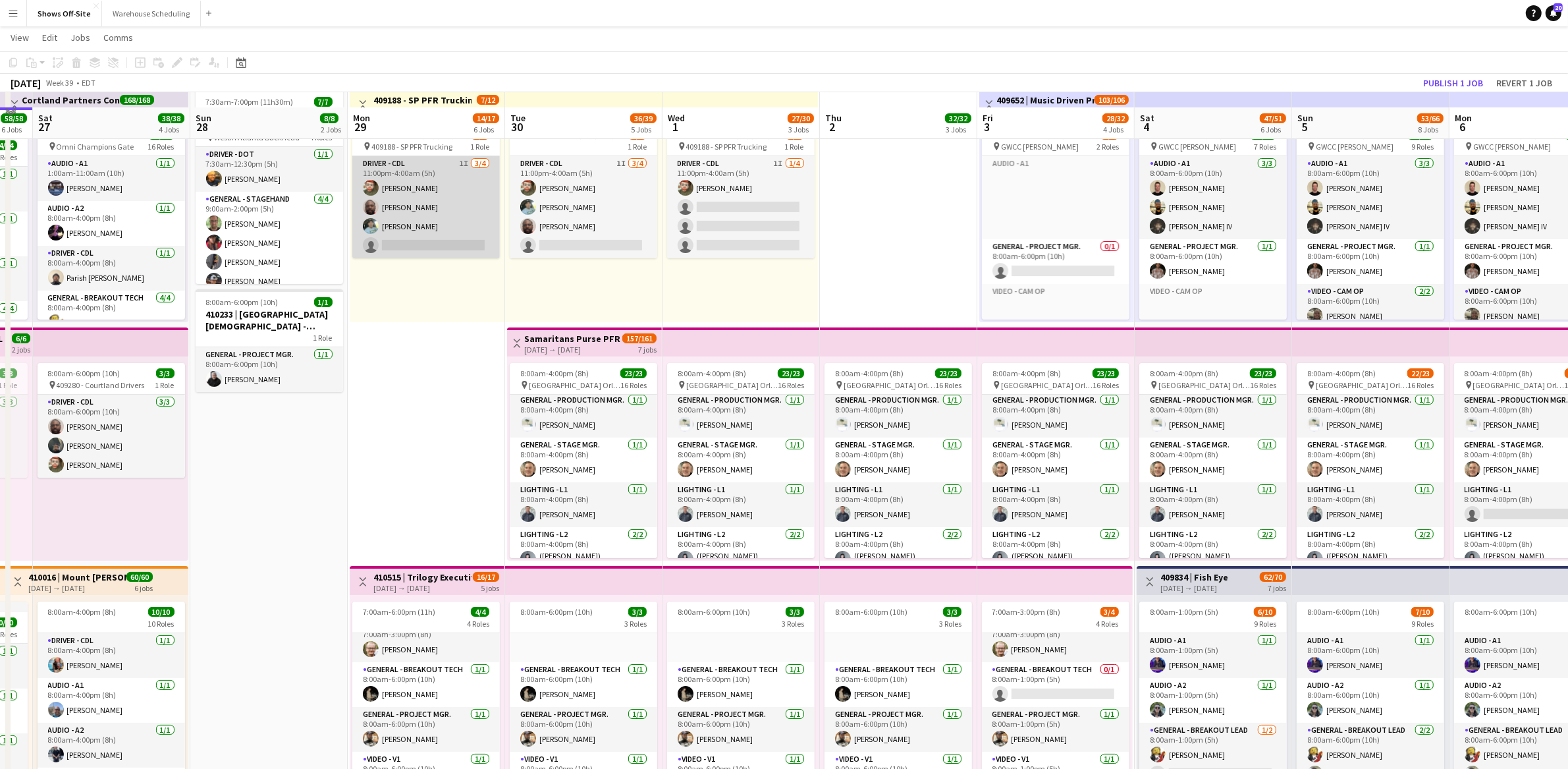
scroll to position [0, 0]
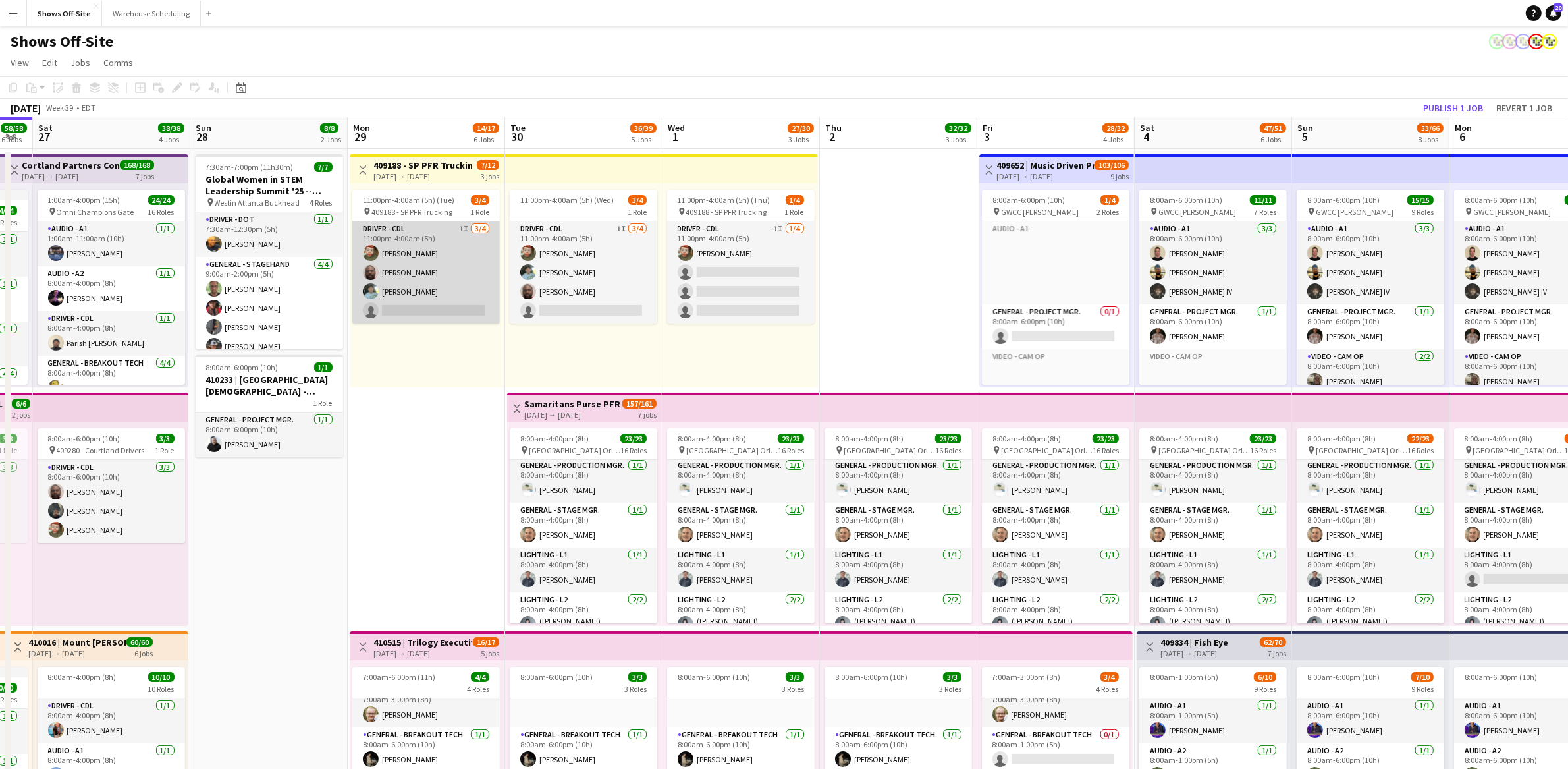
click at [409, 249] on app-card-role "Driver - CDL 1I [DATE] 11:00pm-4:00am (5h) [PERSON_NAME] [PERSON_NAME] [PERSON_…" at bounding box center [426, 272] width 147 height 102
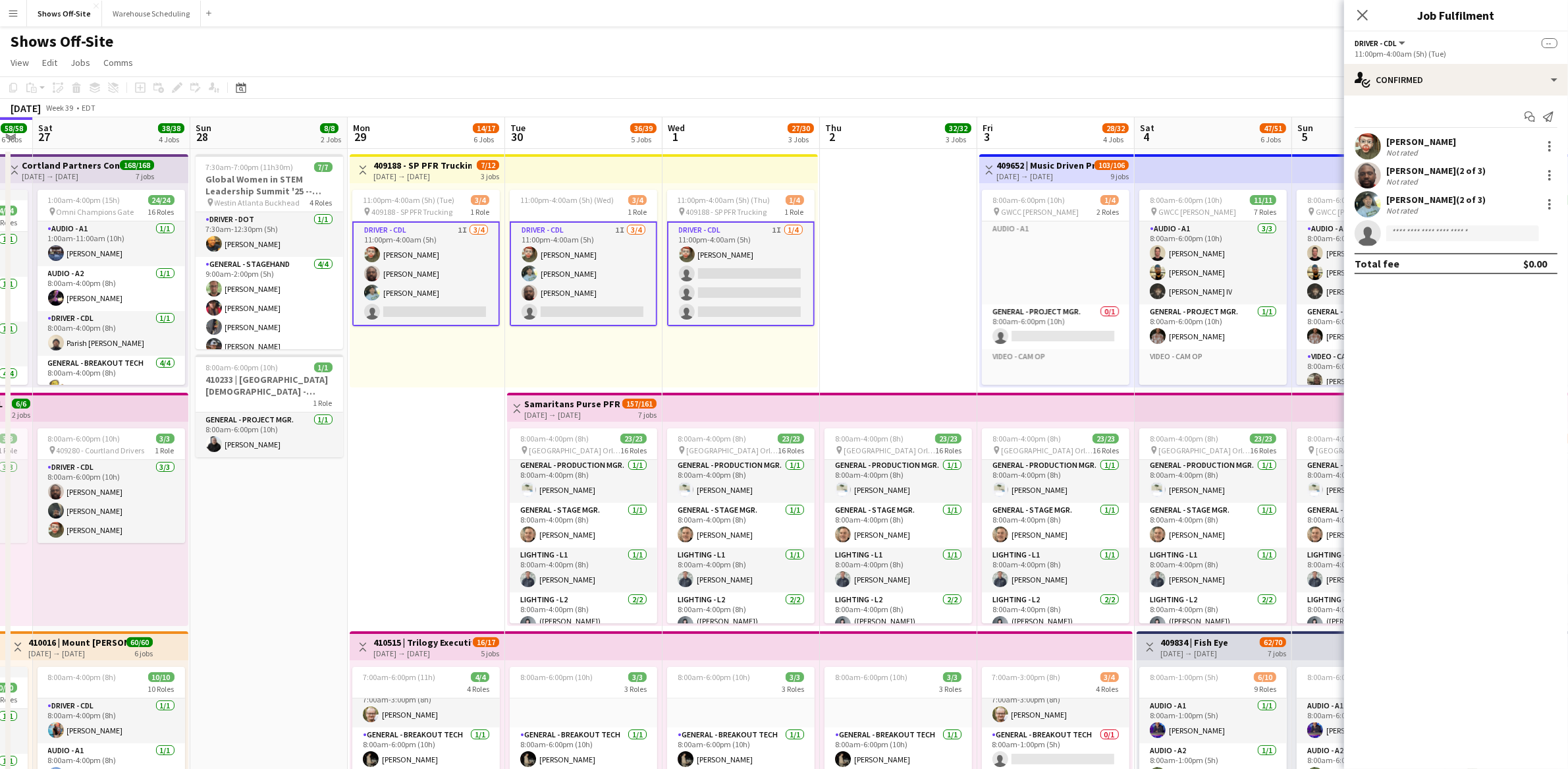
click at [1412, 139] on div "[PERSON_NAME]" at bounding box center [1421, 142] width 70 height 12
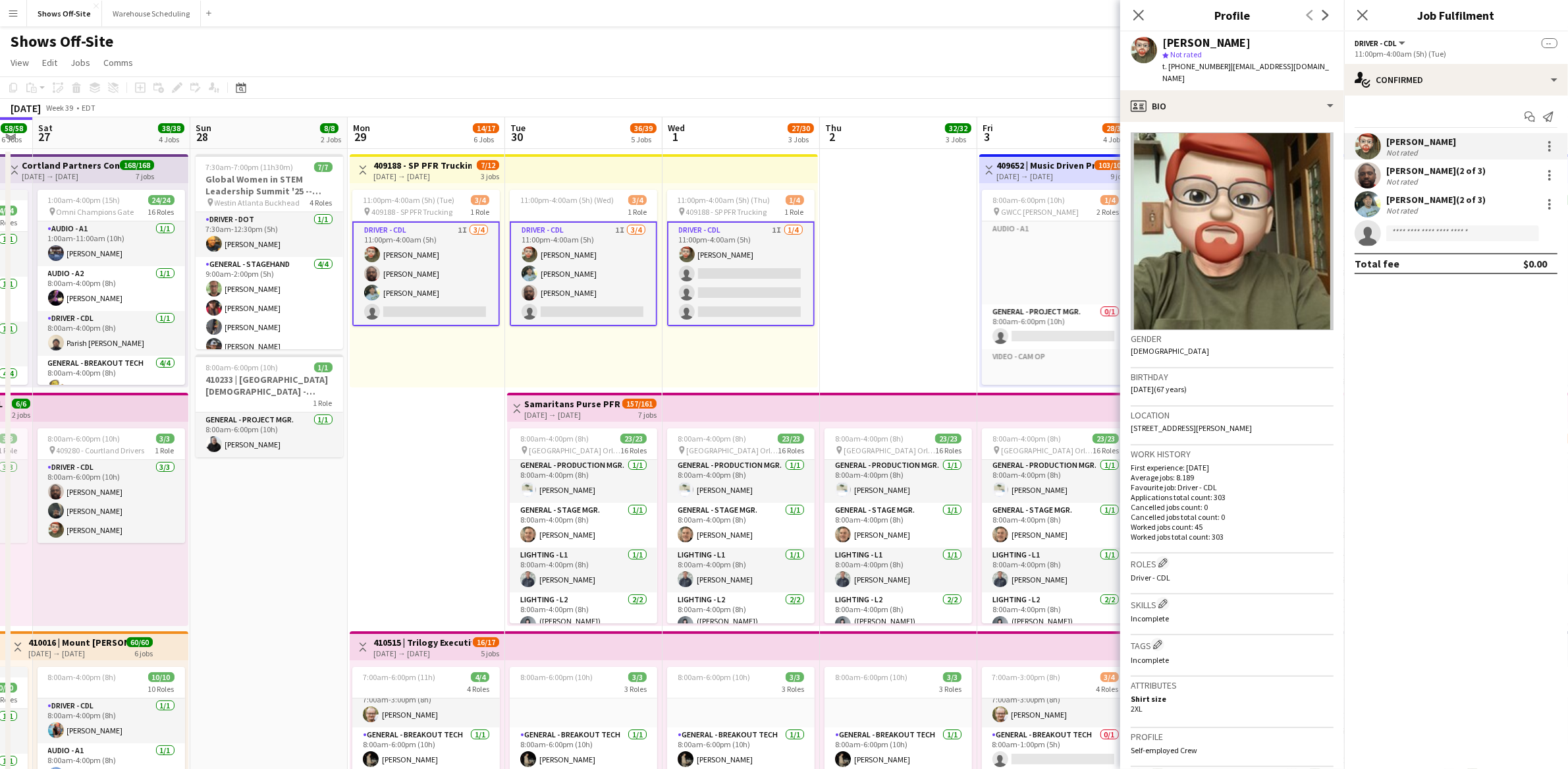
click at [1193, 64] on span "t. [PHONE_NUMBER]" at bounding box center [1196, 66] width 69 height 10
click at [1193, 65] on span "t. [PHONE_NUMBER]" at bounding box center [1196, 66] width 69 height 10
copy span "14045455545"
click at [414, 271] on app-card-role "Driver - CDL 1I [DATE] 11:00pm-4:00am (5h) [PERSON_NAME] [PERSON_NAME] [PERSON_…" at bounding box center [426, 273] width 147 height 105
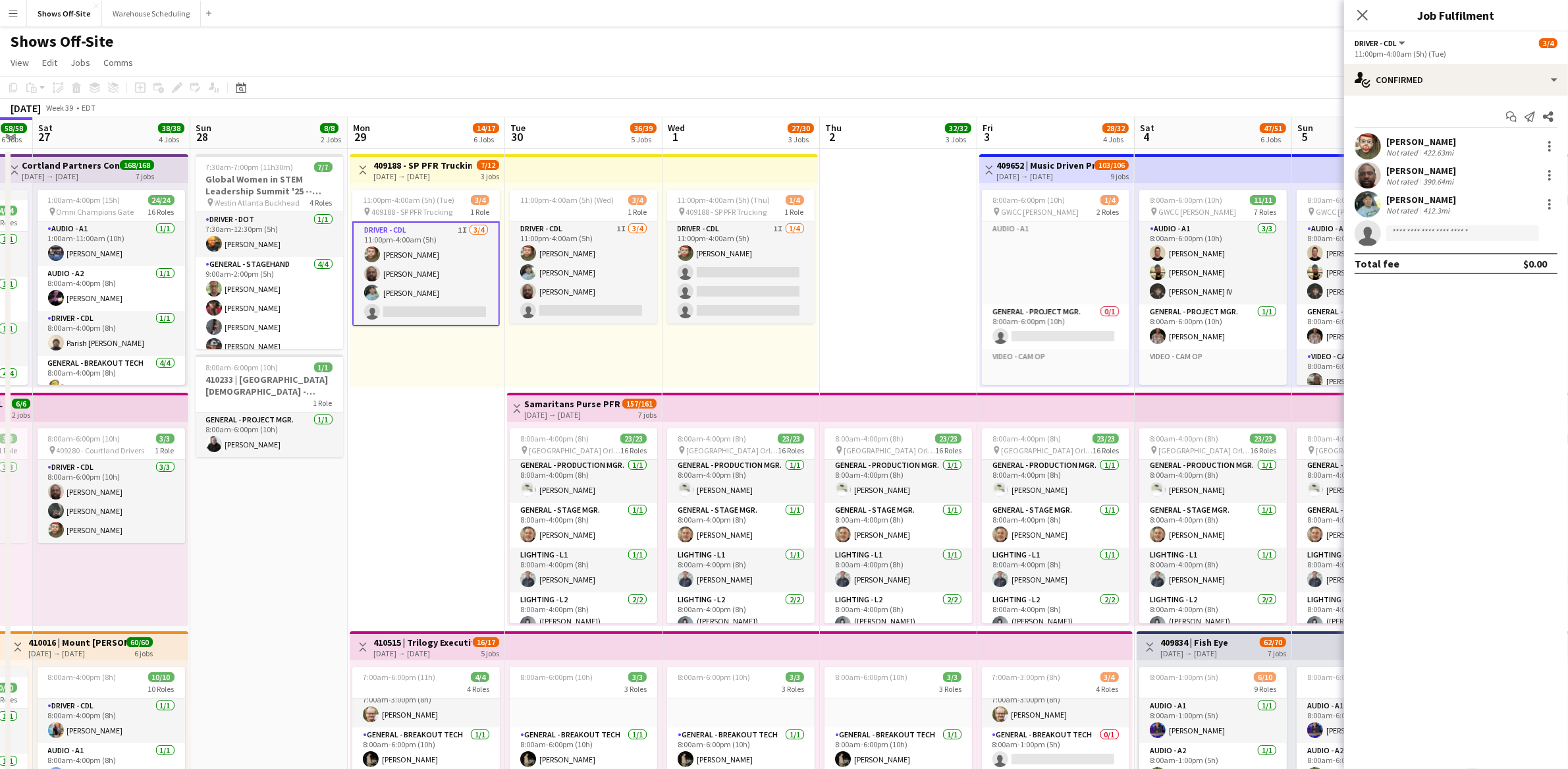
click at [418, 274] on app-card-role "Driver - CDL 1I [DATE] 11:00pm-4:00am (5h) [PERSON_NAME] [PERSON_NAME] [PERSON_…" at bounding box center [426, 273] width 147 height 105
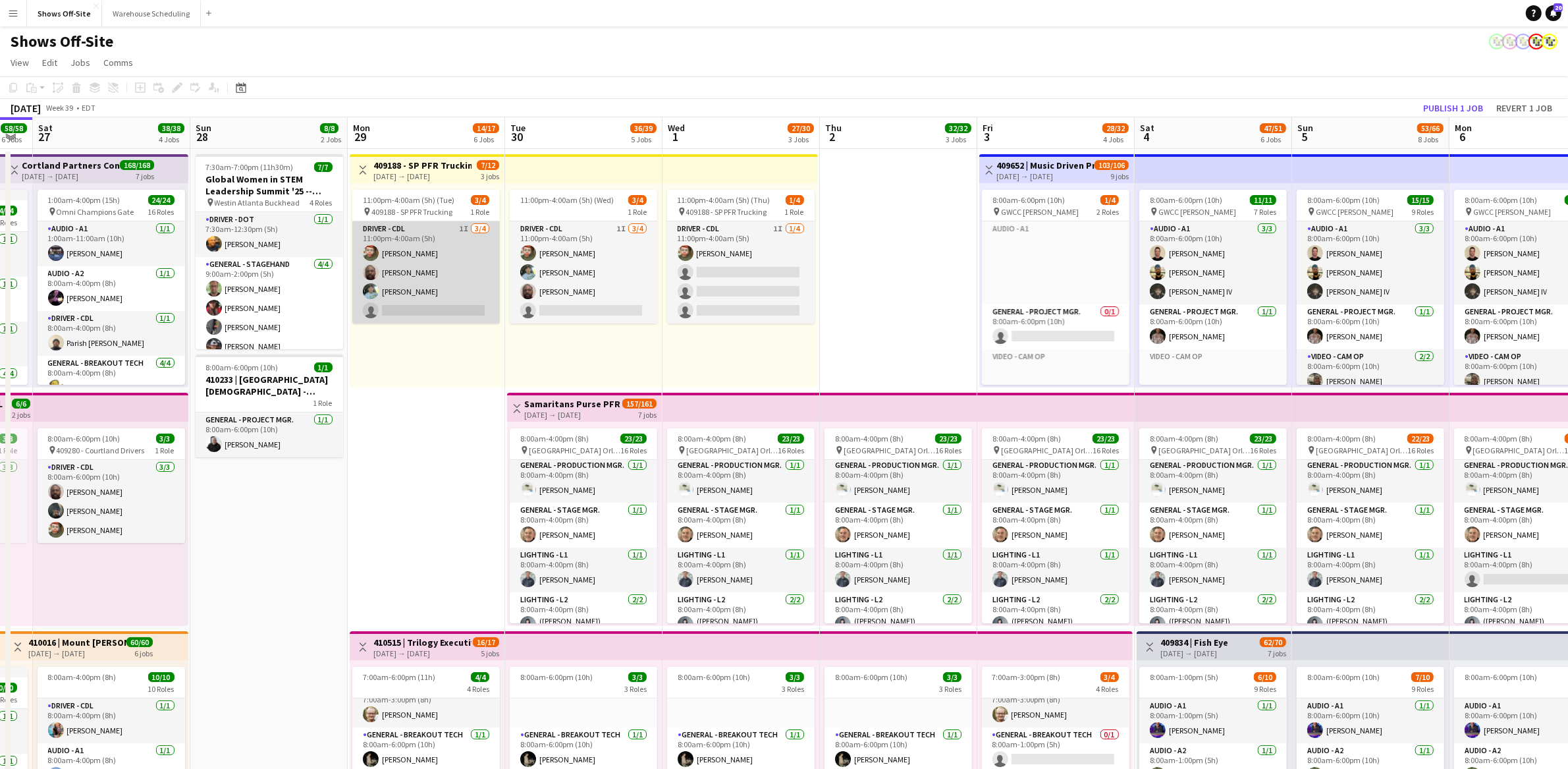
click at [433, 272] on app-card-role "Driver - CDL 1I [DATE] 11:00pm-4:00am (5h) [PERSON_NAME] [PERSON_NAME] [PERSON_…" at bounding box center [426, 272] width 147 height 102
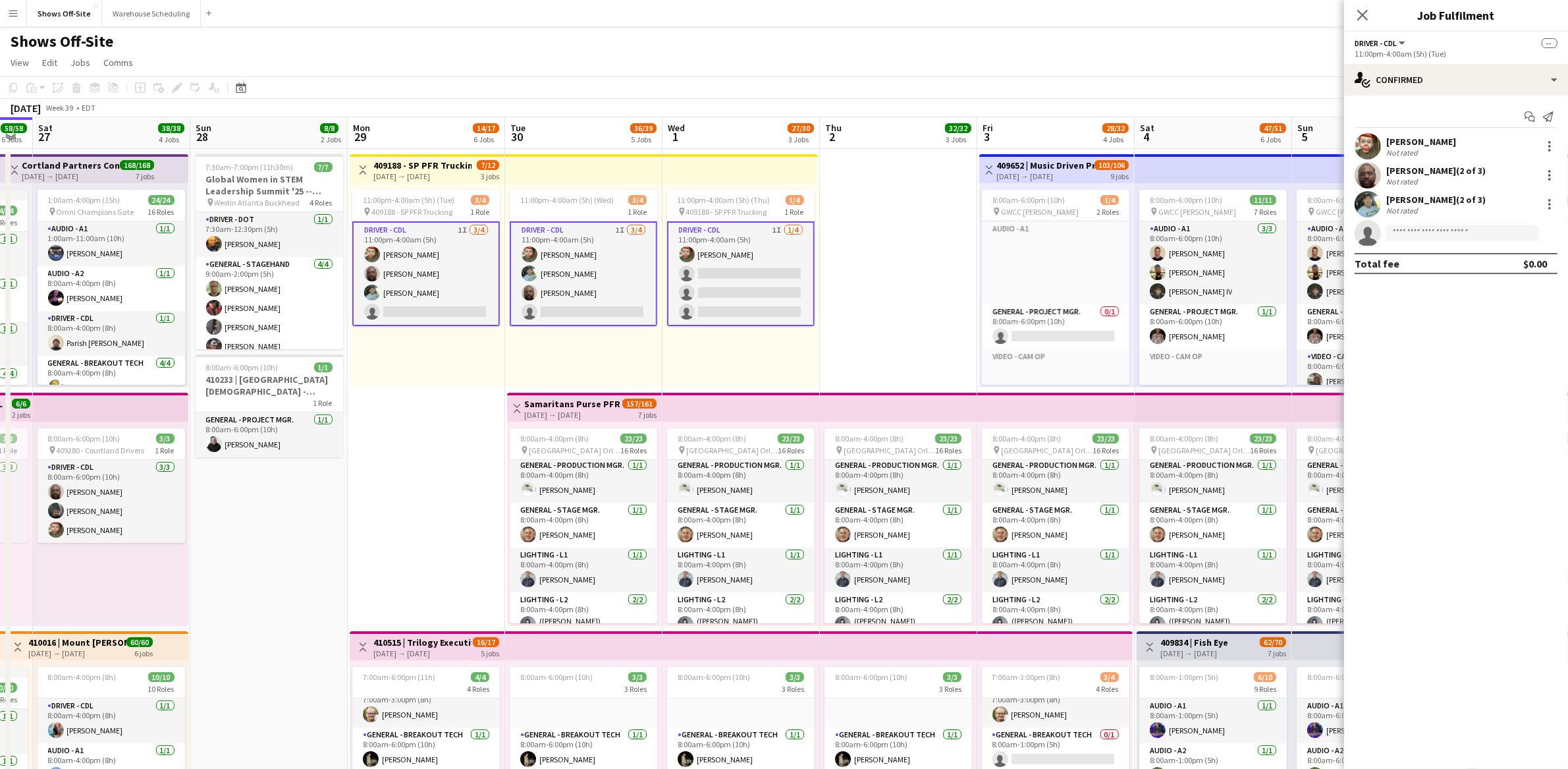
click at [1411, 172] on div "[PERSON_NAME] (2 of 3)" at bounding box center [1435, 170] width 99 height 12
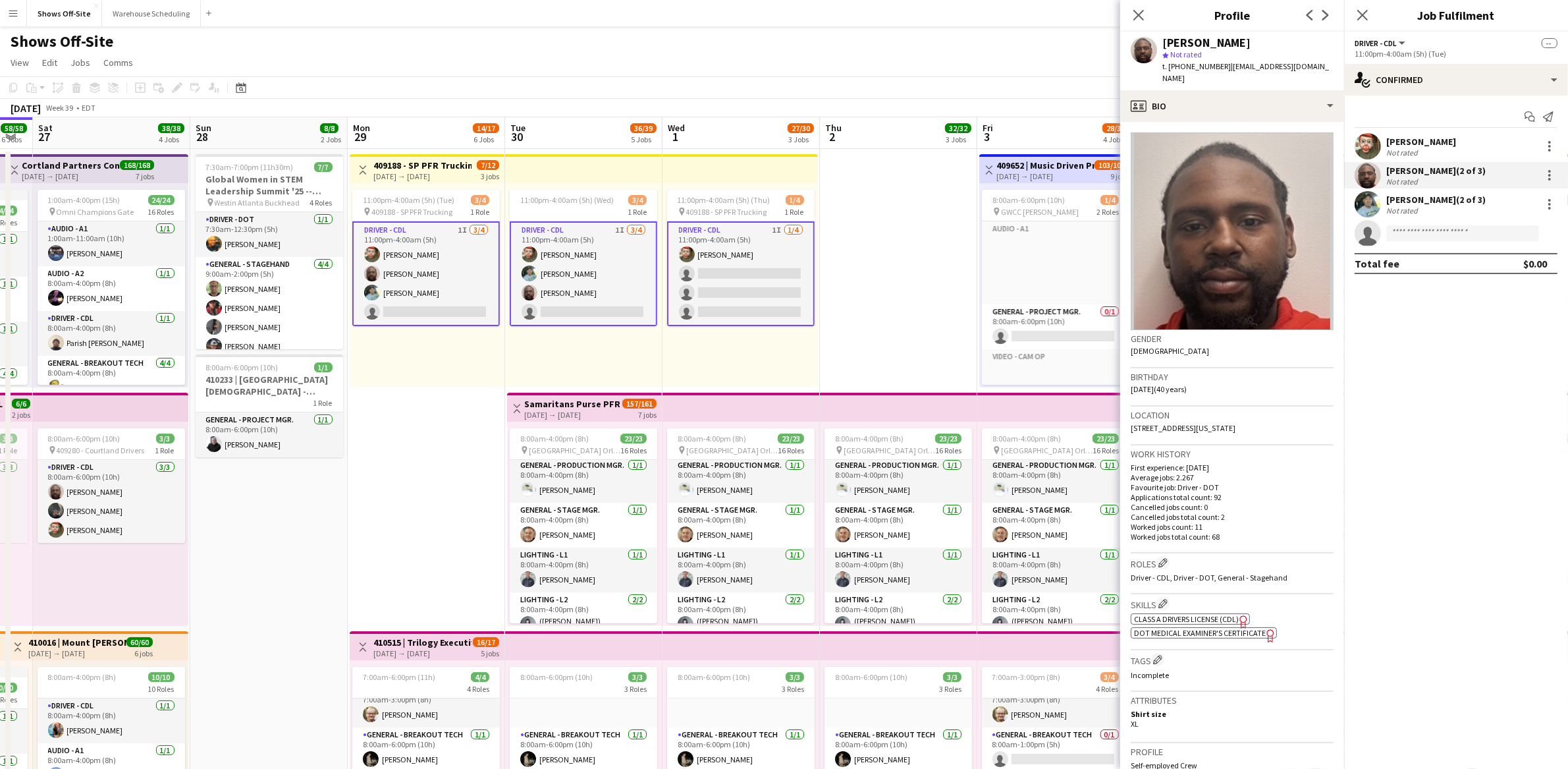
click at [1208, 69] on span "t. [PHONE_NUMBER]" at bounding box center [1196, 66] width 69 height 10
copy span "14044241074"
click at [1444, 204] on div "[PERSON_NAME] (2 of 3)" at bounding box center [1435, 200] width 99 height 12
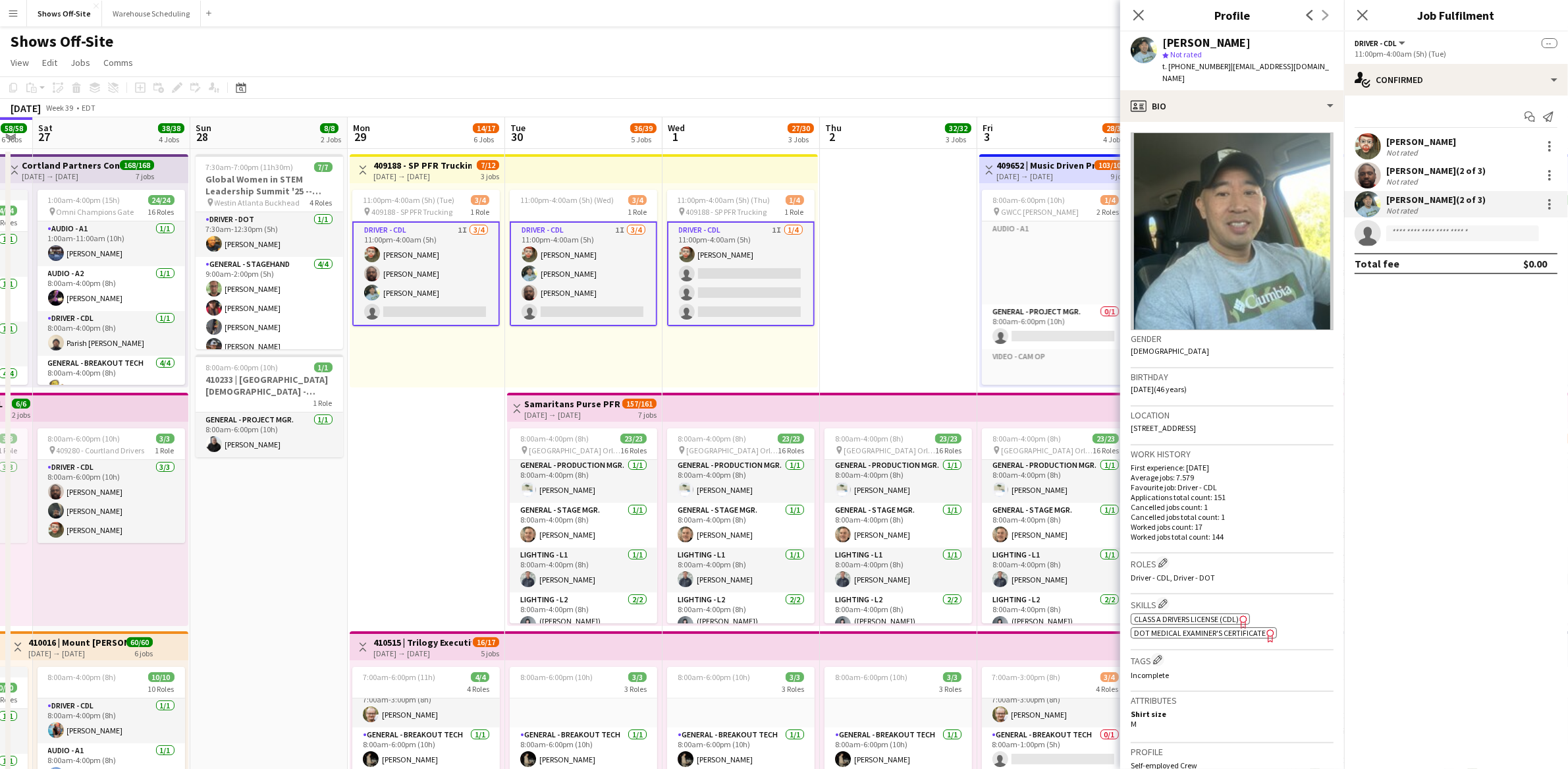
click at [1204, 65] on span "t. [PHONE_NUMBER]" at bounding box center [1196, 66] width 69 height 10
copy span "14709292602"
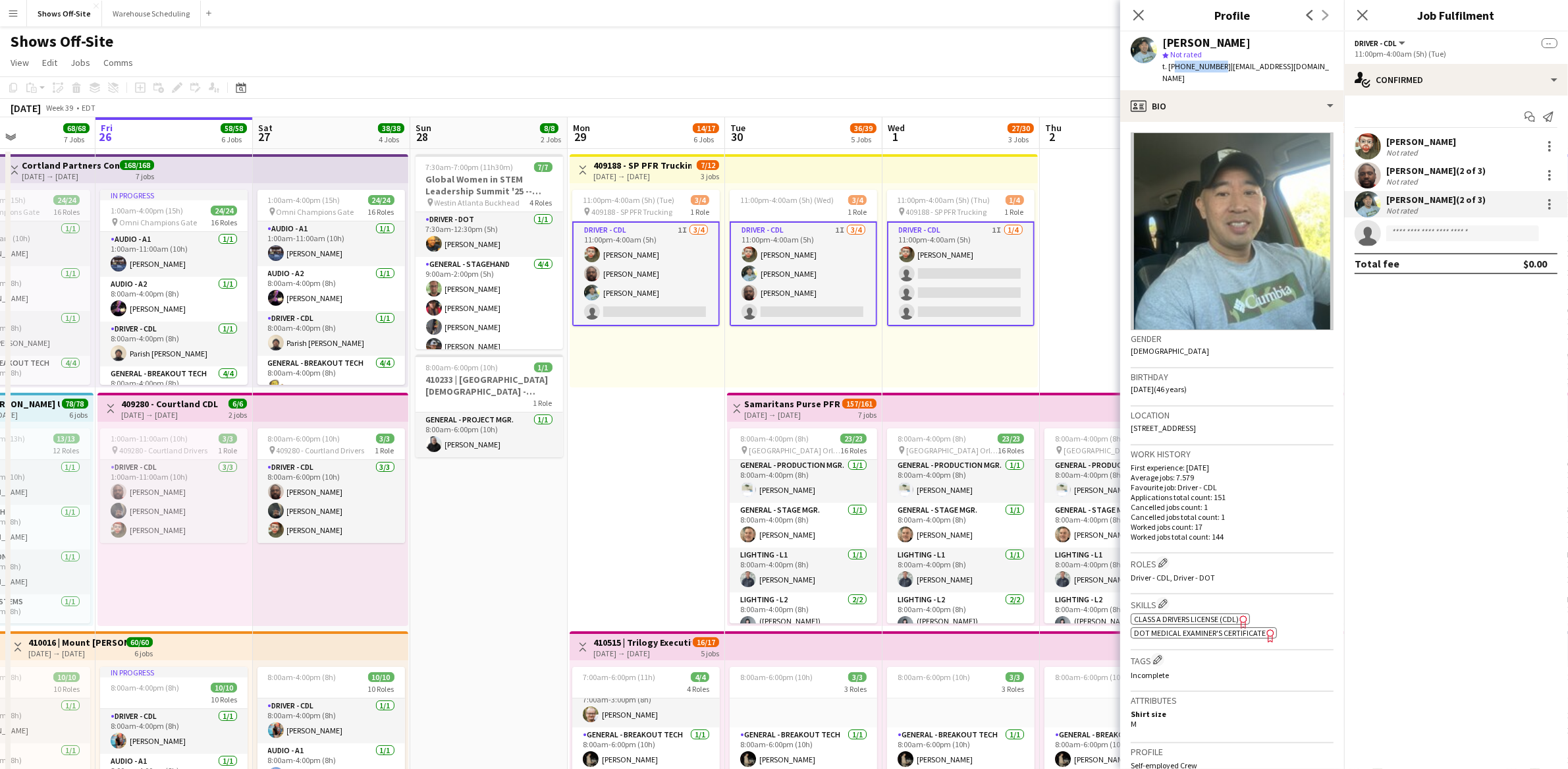
scroll to position [0, 376]
drag, startPoint x: 417, startPoint y: 453, endPoint x: 637, endPoint y: 466, distance: 220.4
click at [346, 343] on app-card-role "Driver - CDL [DATE] 8:00am-4:00pm (8h) Parish [GEOGRAPHIC_DATA]" at bounding box center [332, 333] width 147 height 45
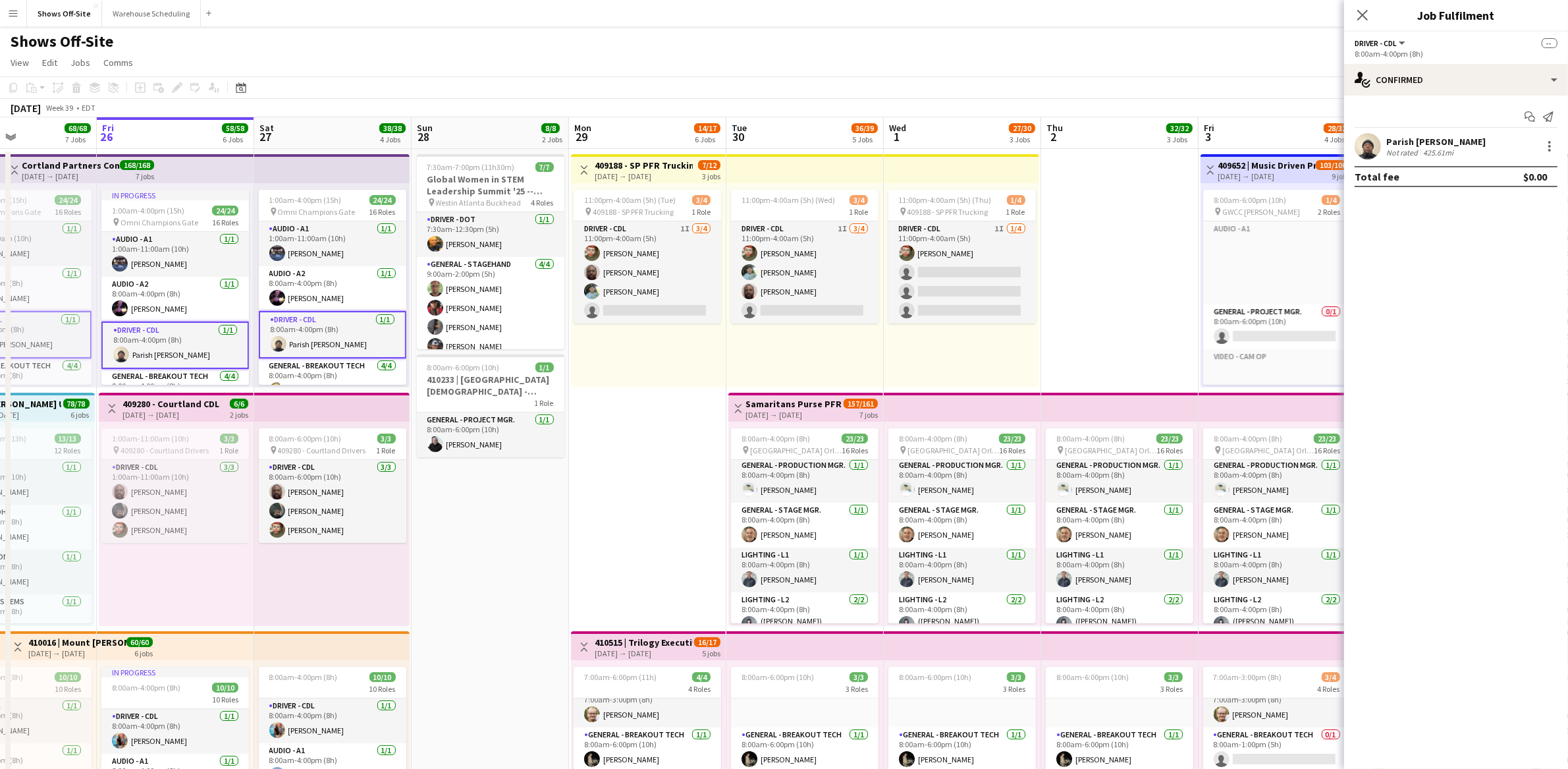
click at [1435, 139] on div "Parish [PERSON_NAME]" at bounding box center [1435, 142] width 99 height 12
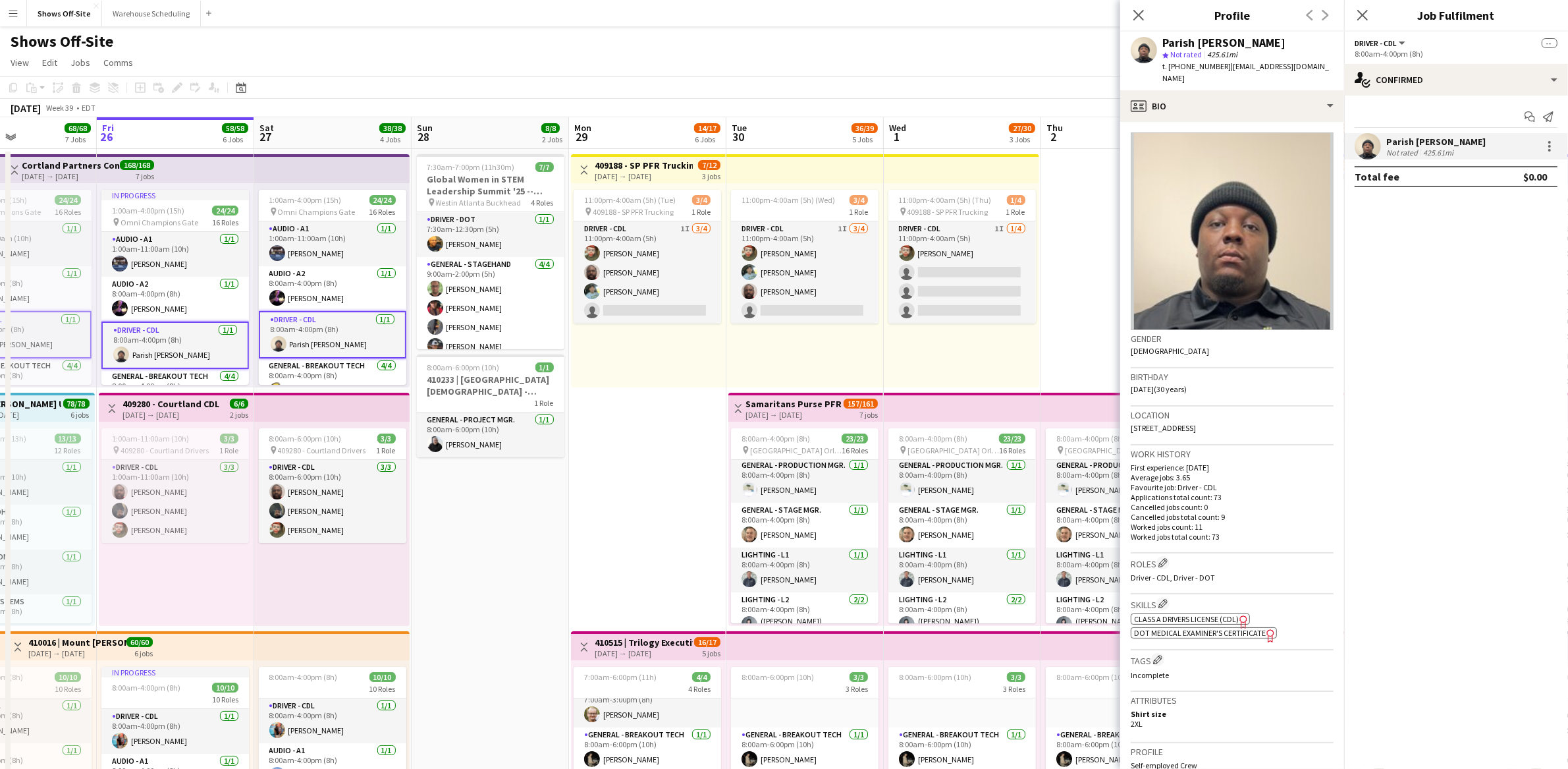
click at [1197, 68] on span "t. [PHONE_NUMBER]" at bounding box center [1196, 66] width 69 height 10
copy span "14047316488"
drag, startPoint x: 1140, startPoint y: 19, endPoint x: 1142, endPoint y: 26, distance: 7.3
click at [1140, 19] on icon "Close pop-in" at bounding box center [1138, 15] width 11 height 11
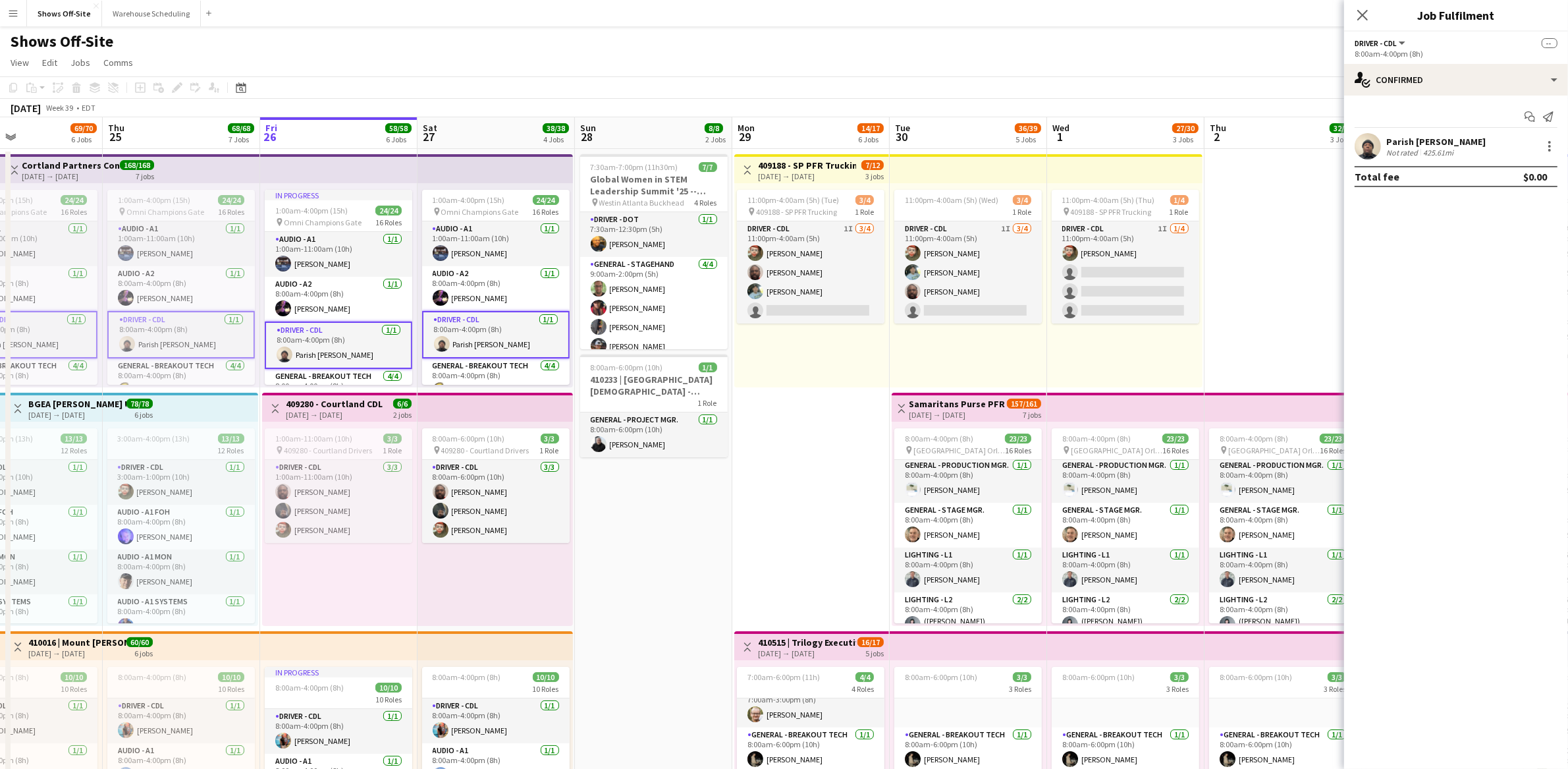
scroll to position [0, 358]
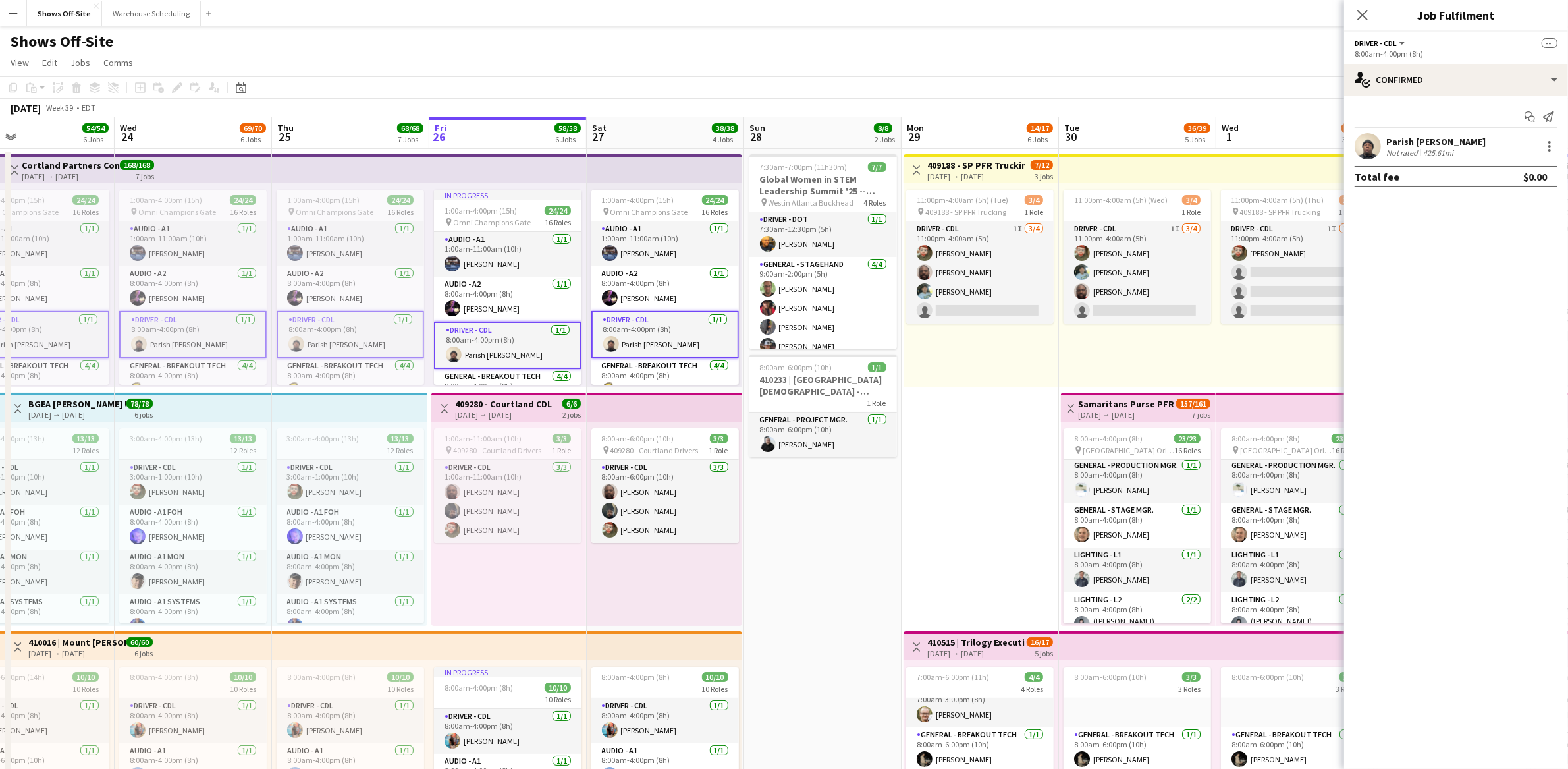
drag, startPoint x: 688, startPoint y: 535, endPoint x: 894, endPoint y: 544, distance: 206.2
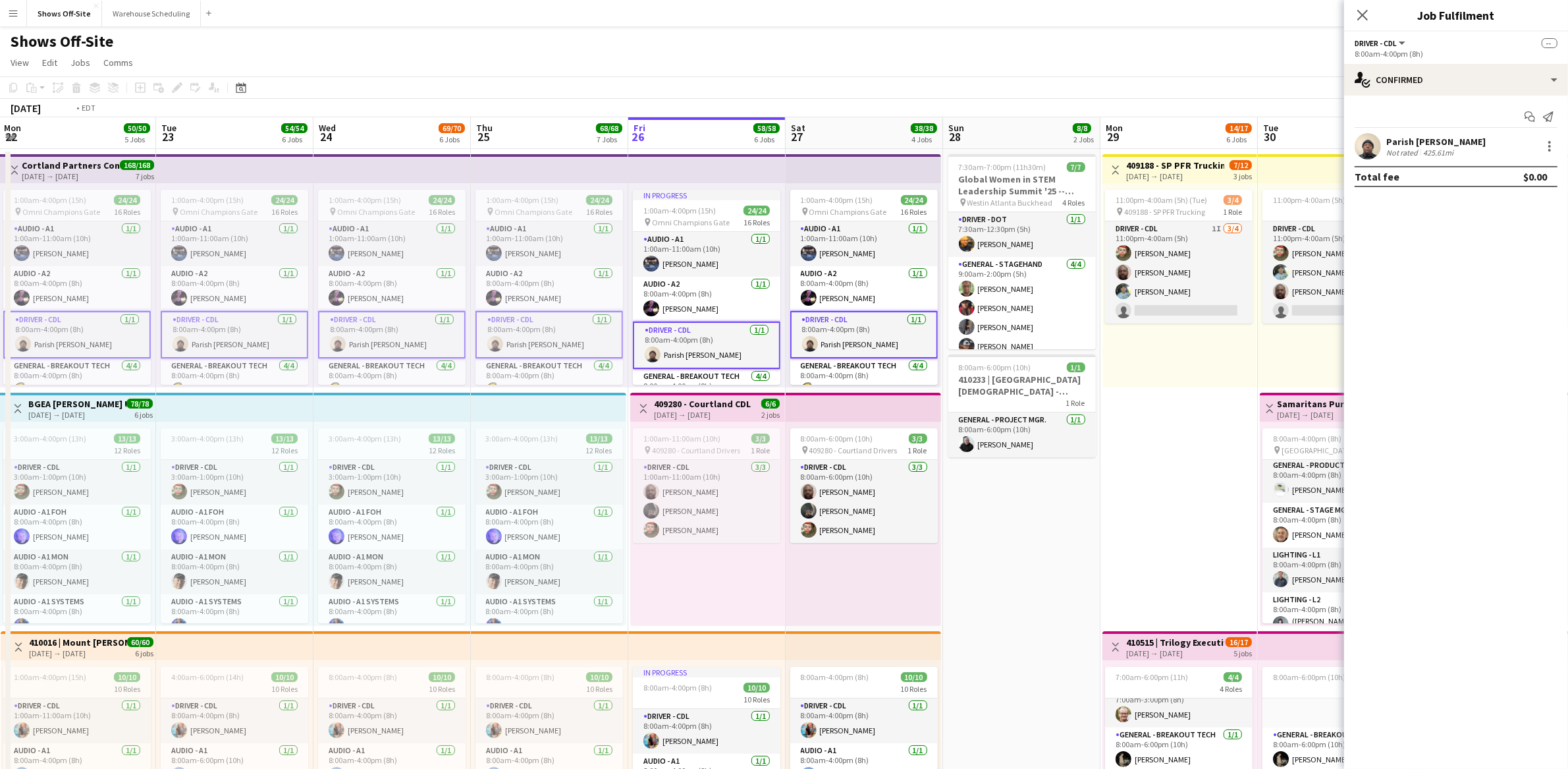
drag, startPoint x: 840, startPoint y: 565, endPoint x: 1046, endPoint y: 582, distance: 206.7
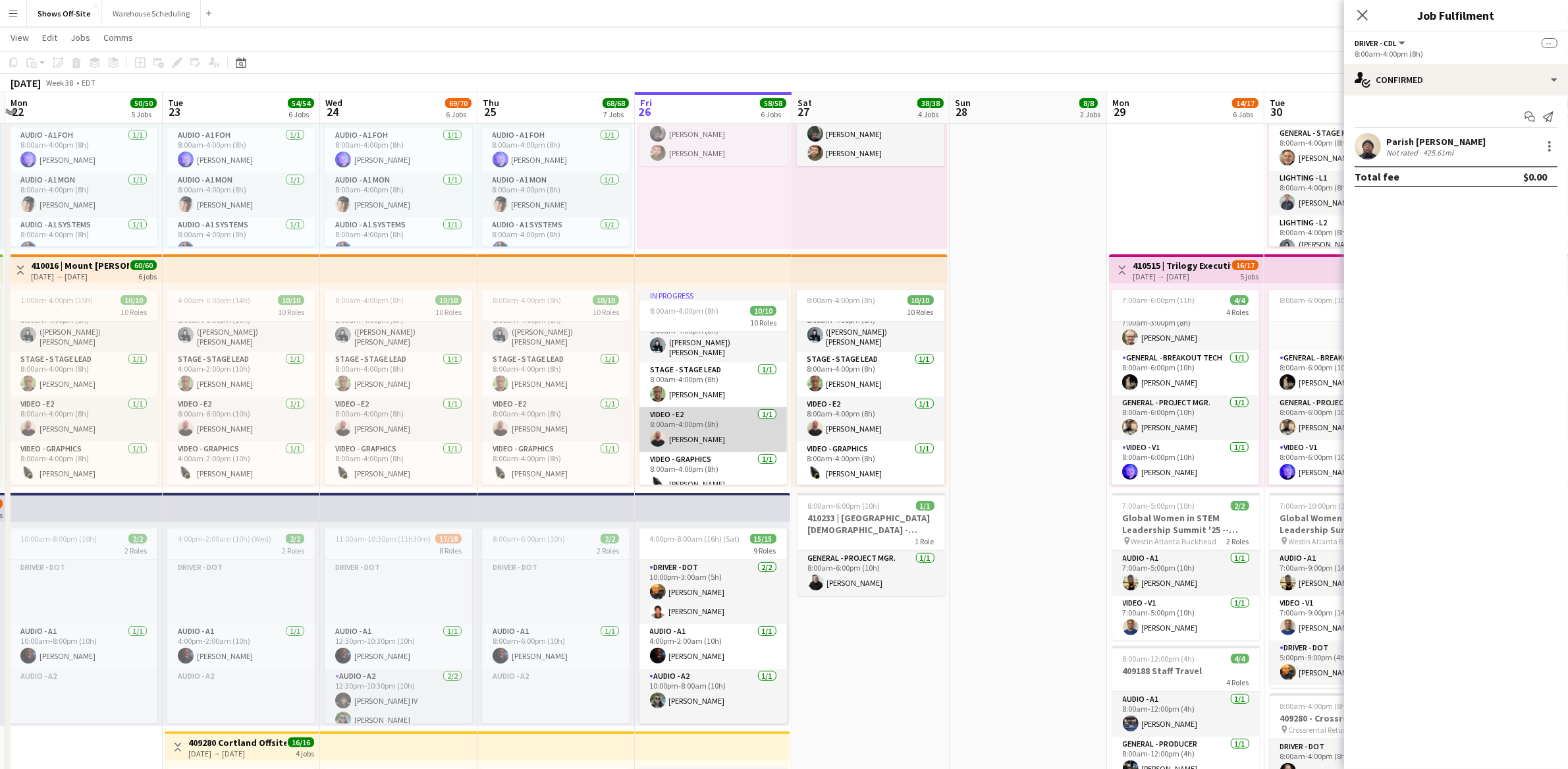
scroll to position [244, 0]
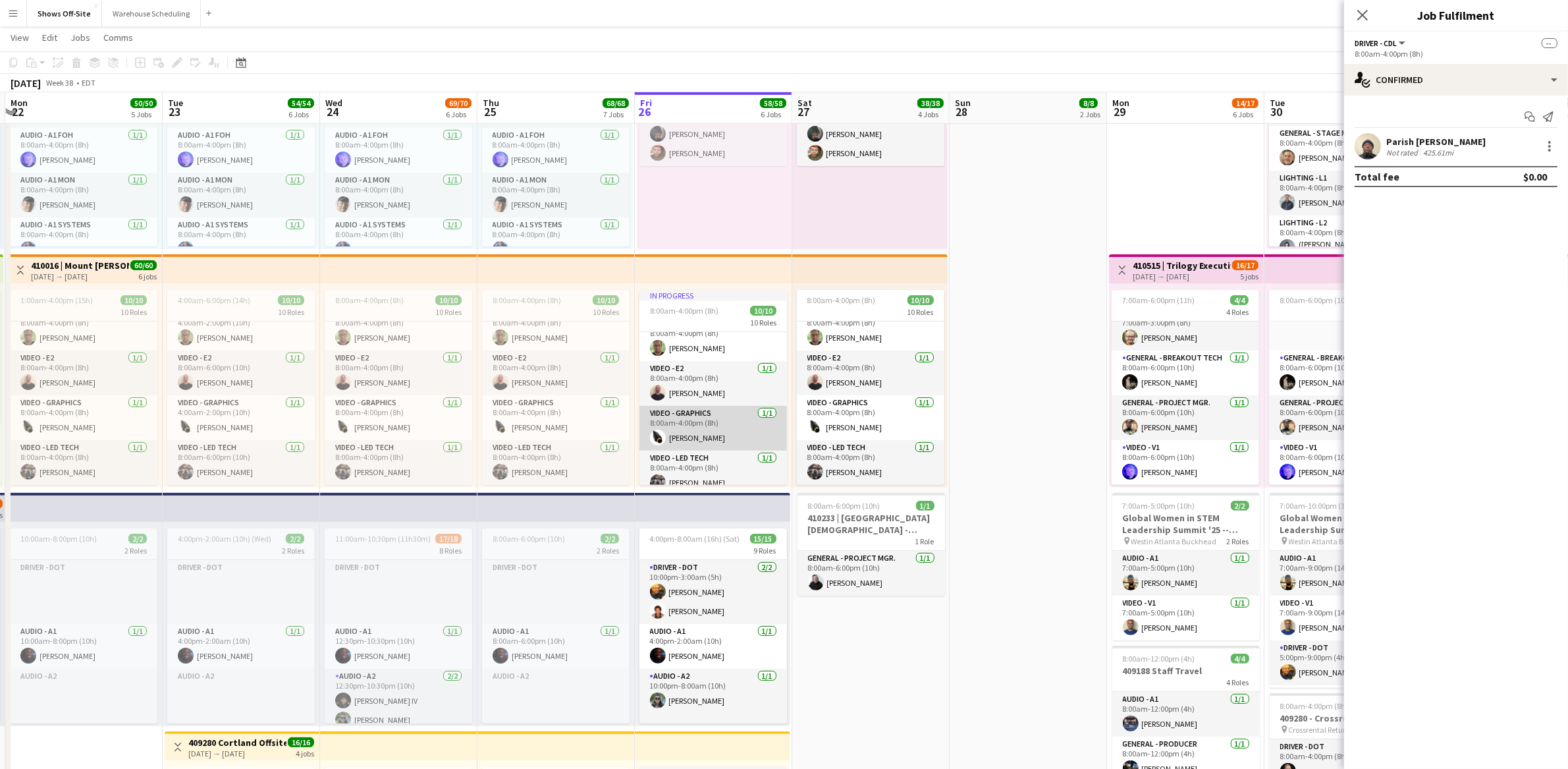
click at [699, 439] on app-card-role "Video - Graphics [DATE] 8:00am-4:00pm (8h) [PERSON_NAME]" at bounding box center [713, 429] width 147 height 45
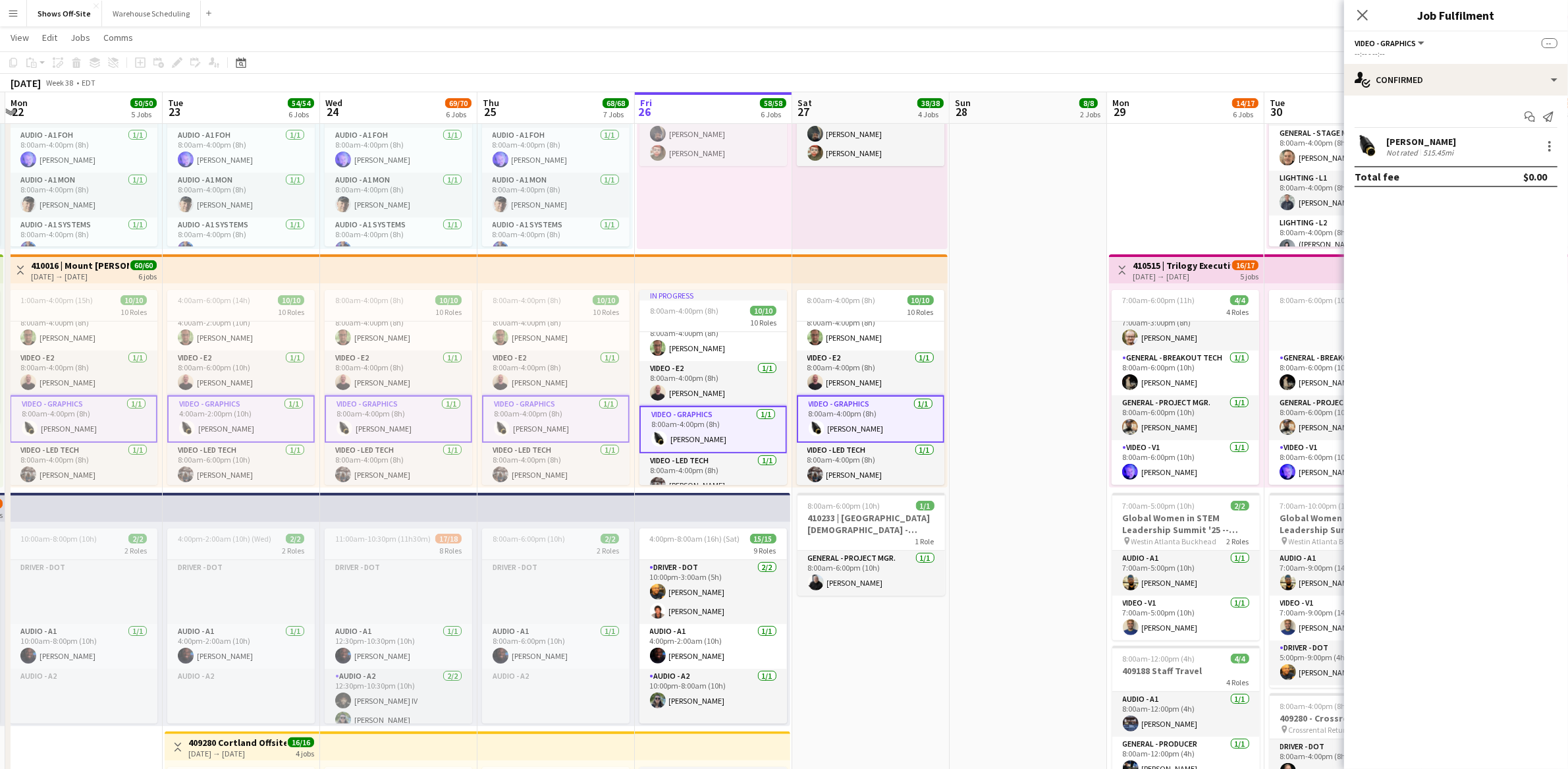
click at [1417, 138] on div "[PERSON_NAME]" at bounding box center [1421, 142] width 70 height 12
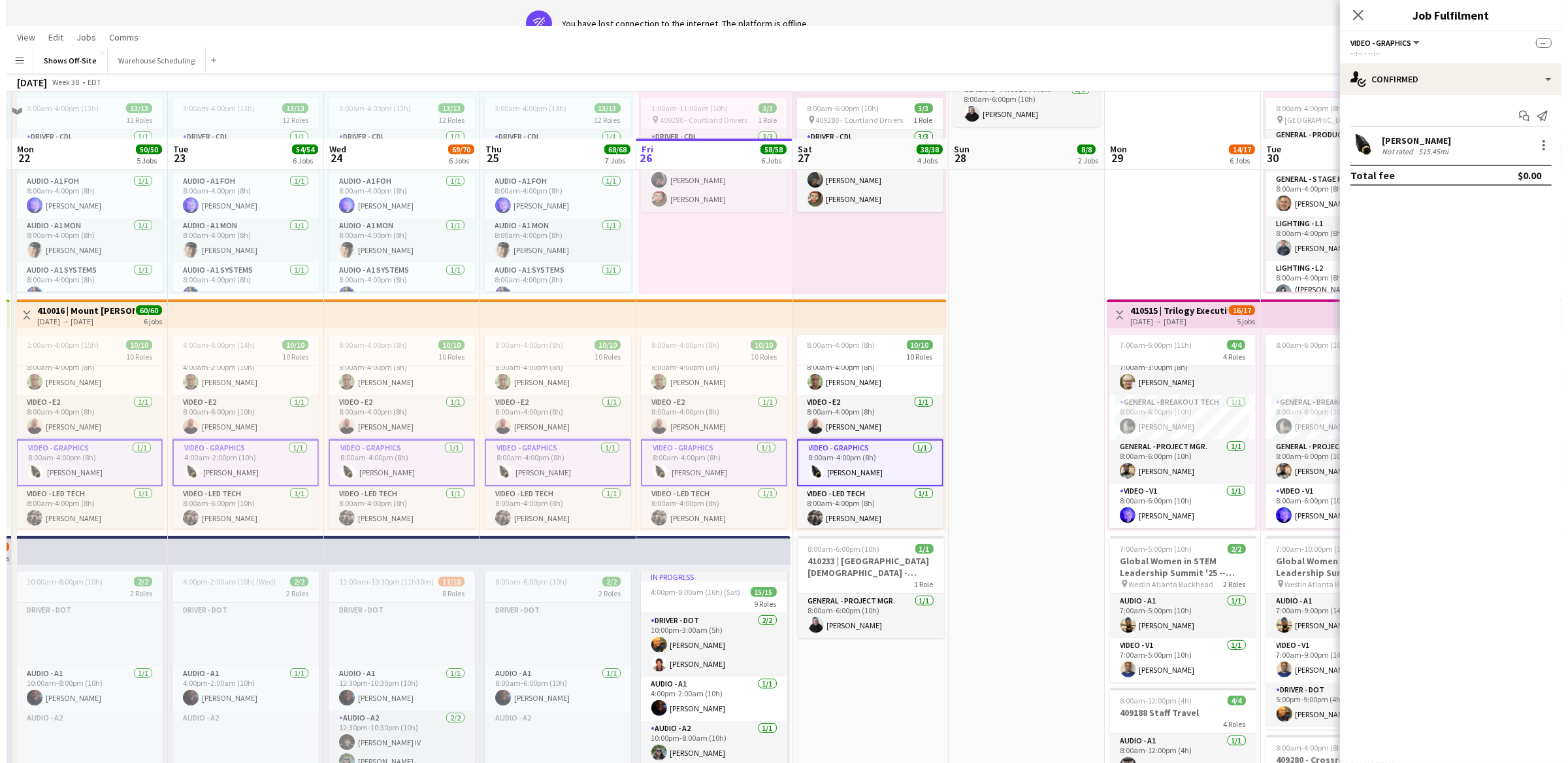
scroll to position [0, 0]
